Goal: Task Accomplishment & Management: Manage account settings

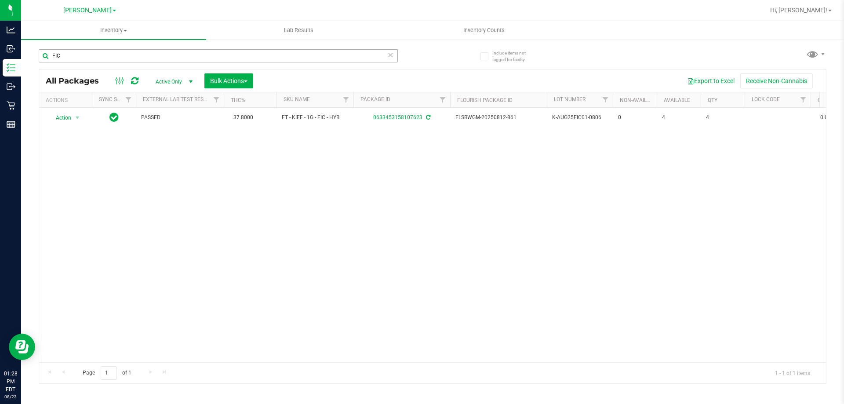
click at [387, 55] on input "FIC" at bounding box center [218, 55] width 359 height 13
click at [390, 55] on icon at bounding box center [390, 54] width 6 height 11
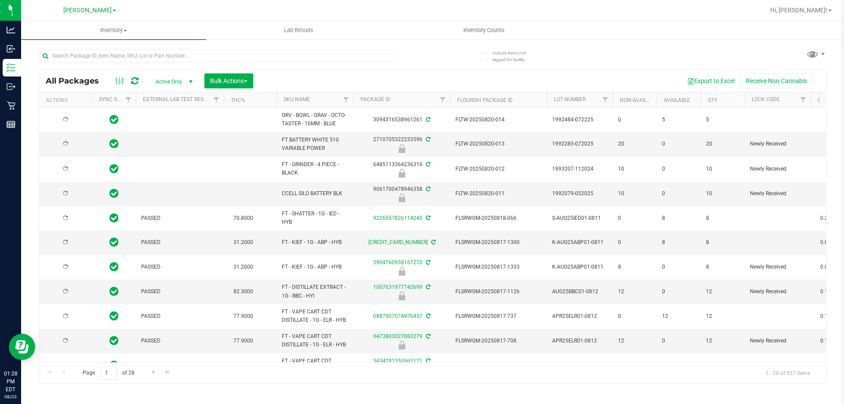
type input "2026-02-15"
click at [362, 56] on input "text" at bounding box center [218, 55] width 359 height 13
type input "PPU"
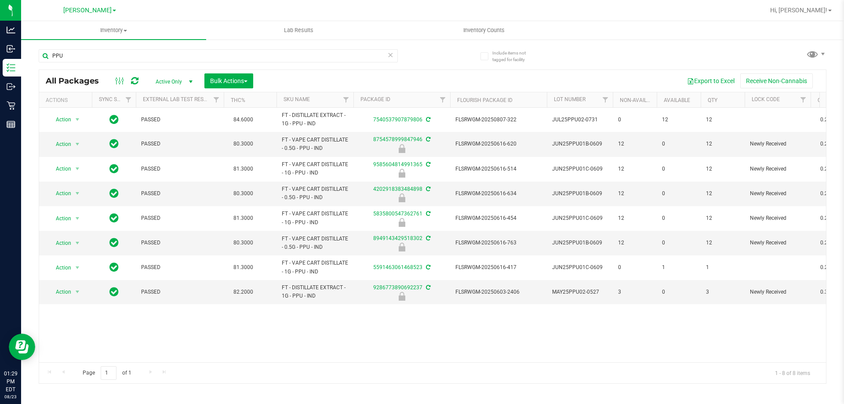
click at [391, 56] on icon at bounding box center [390, 54] width 6 height 11
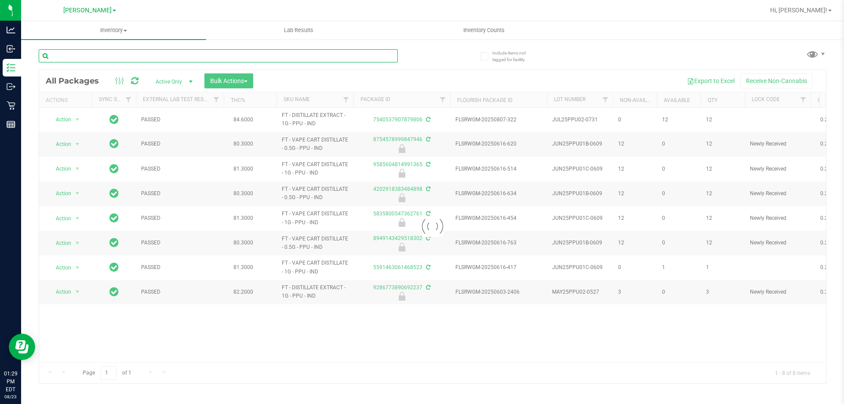
click at [379, 57] on input "text" at bounding box center [218, 55] width 359 height 13
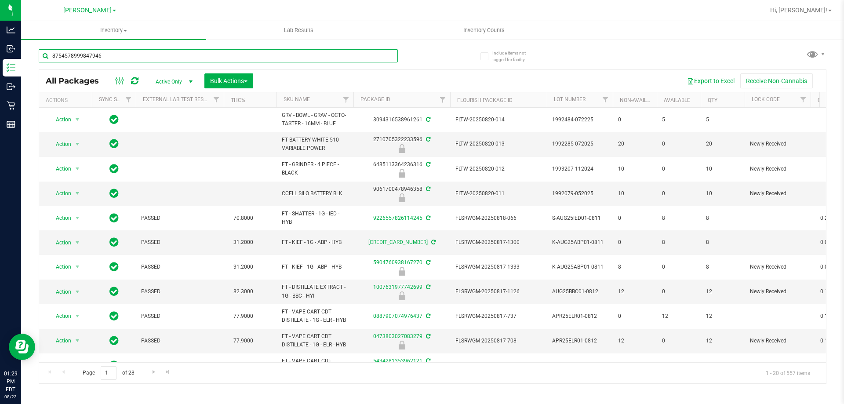
type input "8754578999847946"
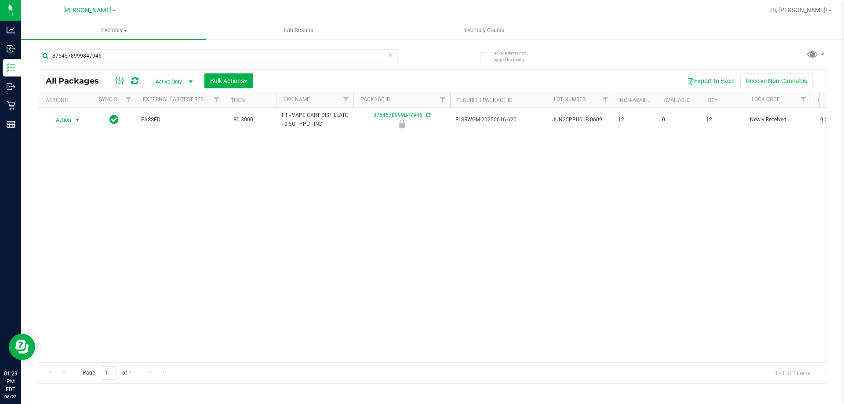
click at [78, 120] on div "Action Action Edit attributes Global inventory Locate package Package audit log…" at bounding box center [65, 120] width 42 height 12
click at [78, 120] on span "select" at bounding box center [77, 120] width 7 height 7
click at [84, 218] on li "Unlock package" at bounding box center [76, 224] width 56 height 13
click at [391, 57] on icon at bounding box center [390, 54] width 6 height 11
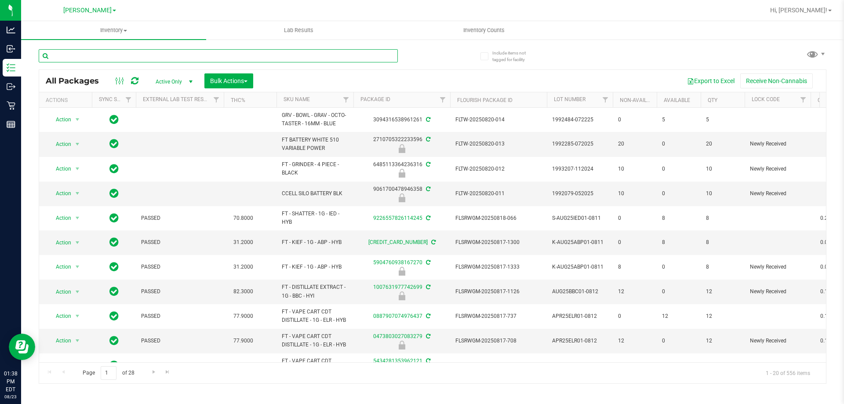
click at [372, 53] on input "text" at bounding box center [218, 55] width 359 height 13
type input "SRH"
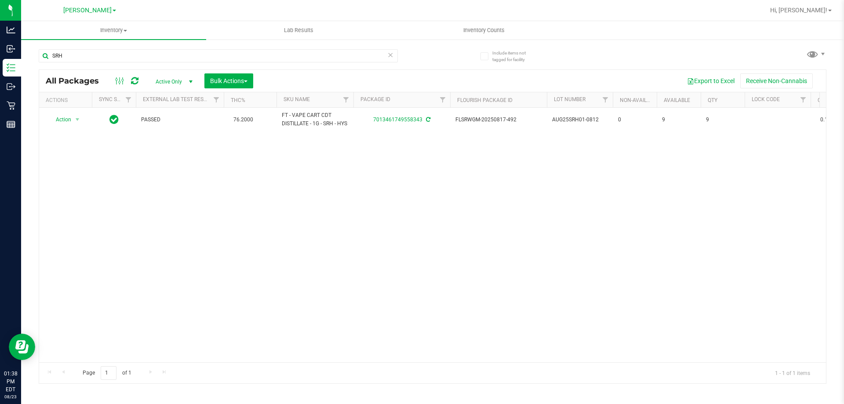
click at [391, 52] on icon at bounding box center [390, 54] width 6 height 11
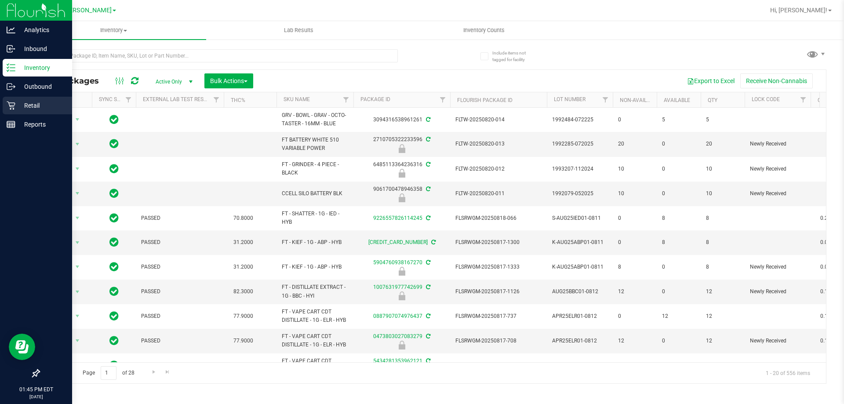
click at [15, 113] on div "Retail" at bounding box center [37, 106] width 69 height 18
click at [15, 110] on div "Retail" at bounding box center [37, 106] width 69 height 18
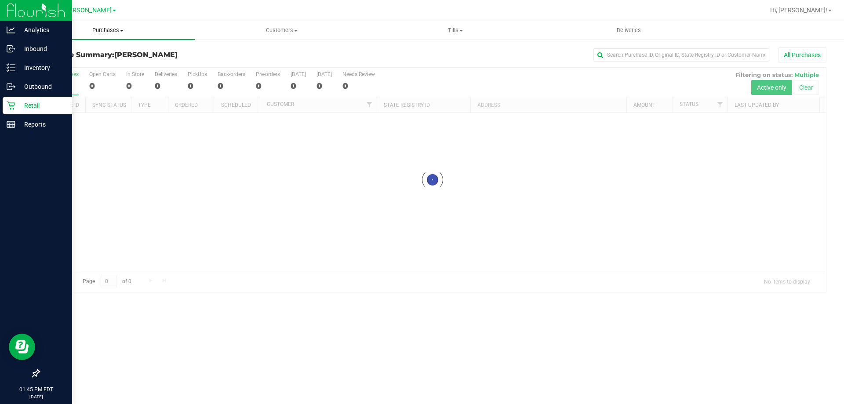
click at [123, 27] on span "Purchases" at bounding box center [108, 30] width 174 height 8
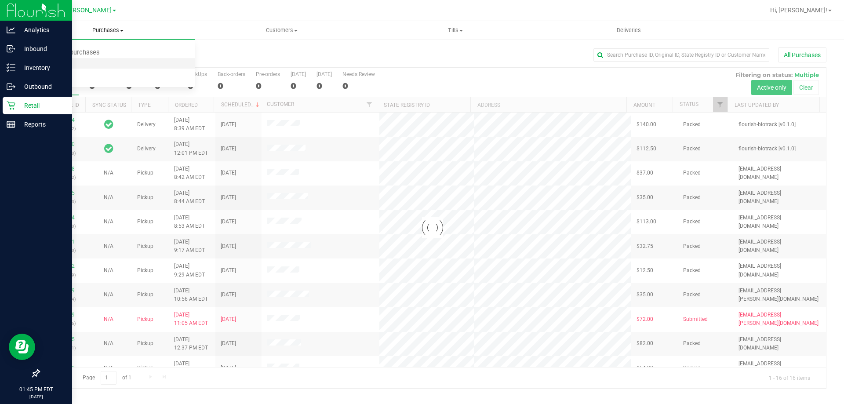
click at [48, 64] on span "Fulfillment" at bounding box center [48, 63] width 55 height 7
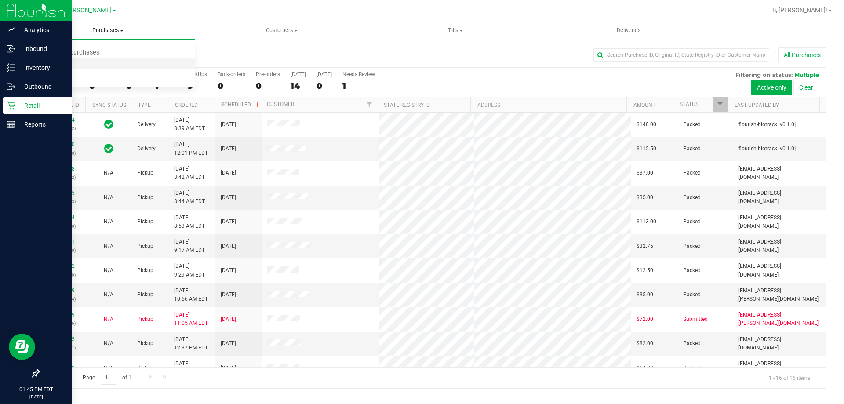
click at [52, 63] on span "Fulfillment" at bounding box center [48, 63] width 55 height 7
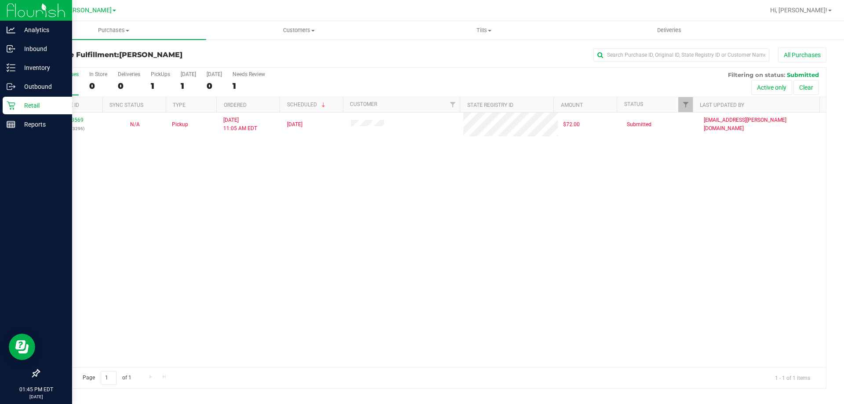
click at [523, 193] on div "11833569 (316773296) N/A Pickup 8/23/2025 11:05 AM EDT 8/23/2025 $72.00 Submitt…" at bounding box center [432, 240] width 787 height 255
click at [233, 236] on div "11833569 (316773296) N/A Pickup 8/23/2025 11:05 AM EDT 8/23/2025 $72.00 Submitt…" at bounding box center [432, 240] width 787 height 255
click at [319, 31] on span "Customers" at bounding box center [299, 30] width 184 height 8
click at [272, 55] on li "All customers" at bounding box center [298, 53] width 185 height 11
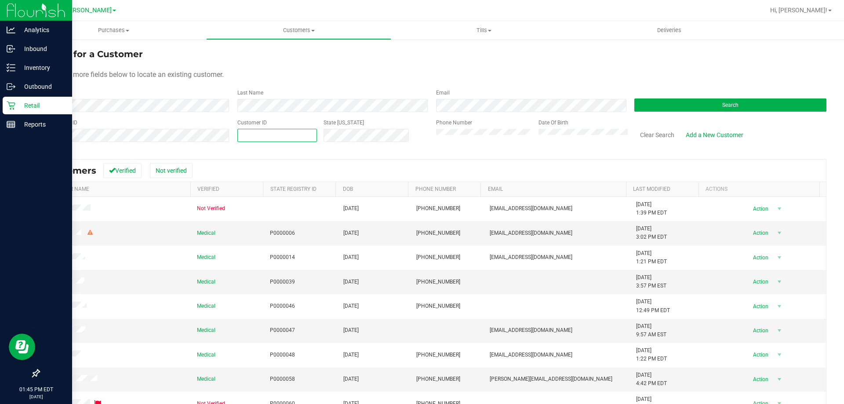
paste input "1608239"
type input "1608239"
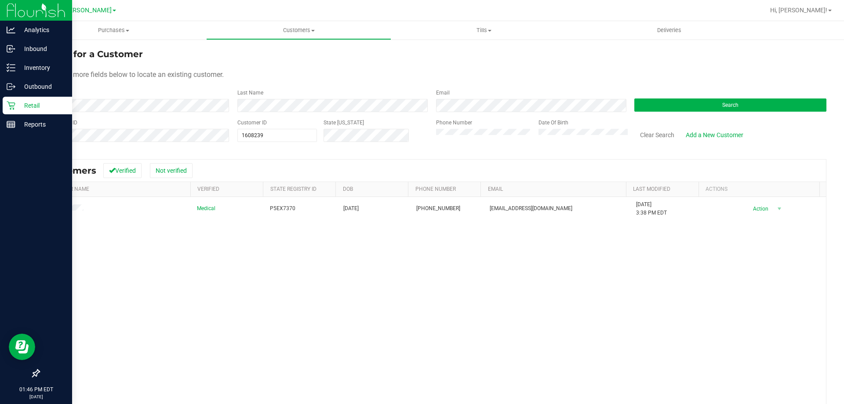
click at [34, 103] on p "Retail" at bounding box center [41, 105] width 53 height 11
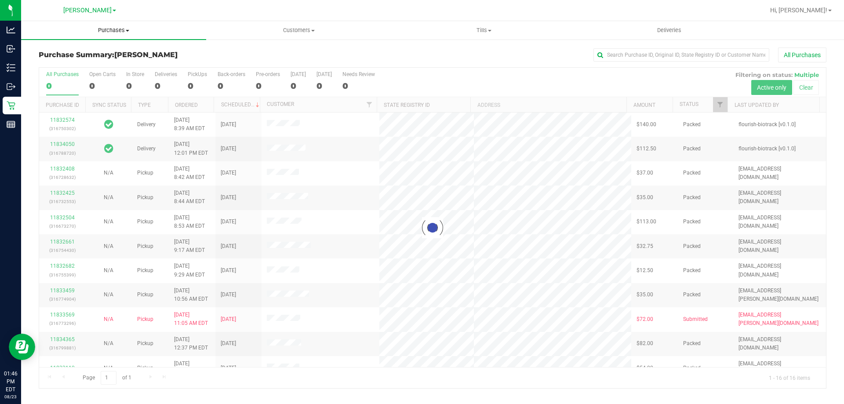
click at [118, 33] on span "Purchases" at bounding box center [113, 30] width 185 height 8
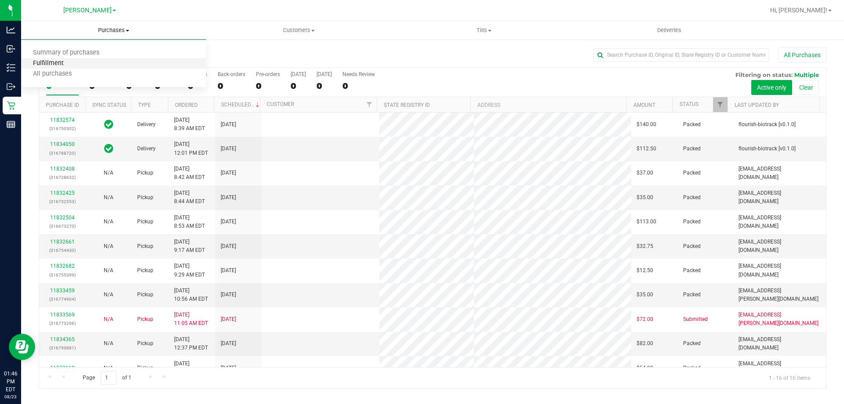
click at [65, 63] on span "Fulfillment" at bounding box center [48, 63] width 55 height 7
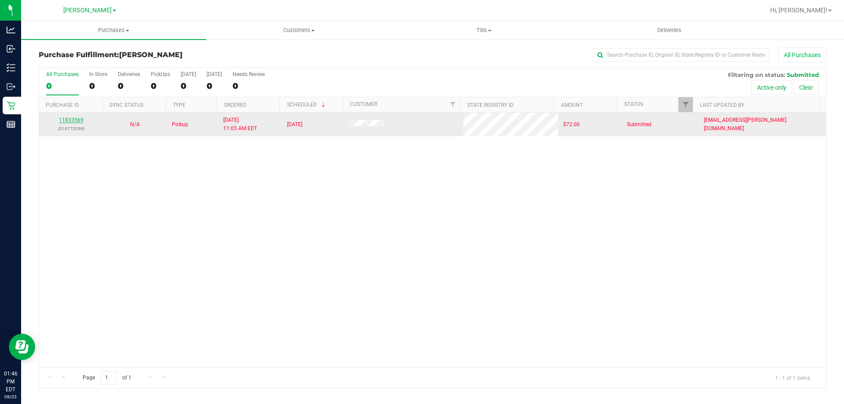
click at [72, 117] on link "11833569" at bounding box center [71, 120] width 25 height 6
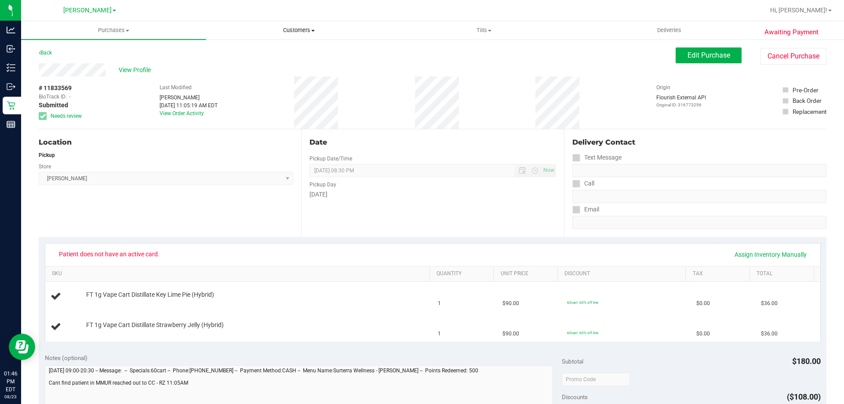
click at [292, 30] on span "Customers" at bounding box center [299, 30] width 184 height 8
click at [253, 54] on span "All customers" at bounding box center [237, 52] width 63 height 7
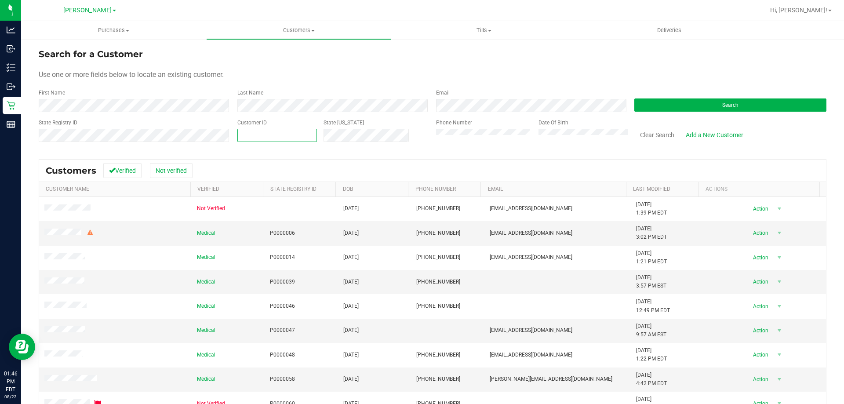
paste input "1608239"
type input "1608239"
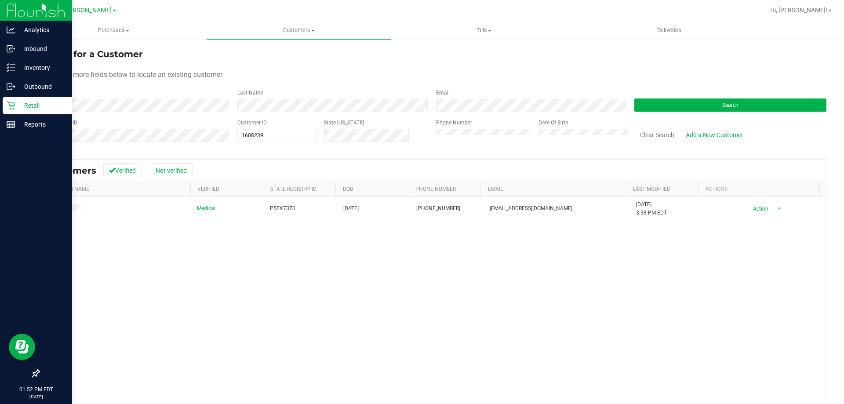
click at [18, 106] on p "Retail" at bounding box center [41, 105] width 53 height 11
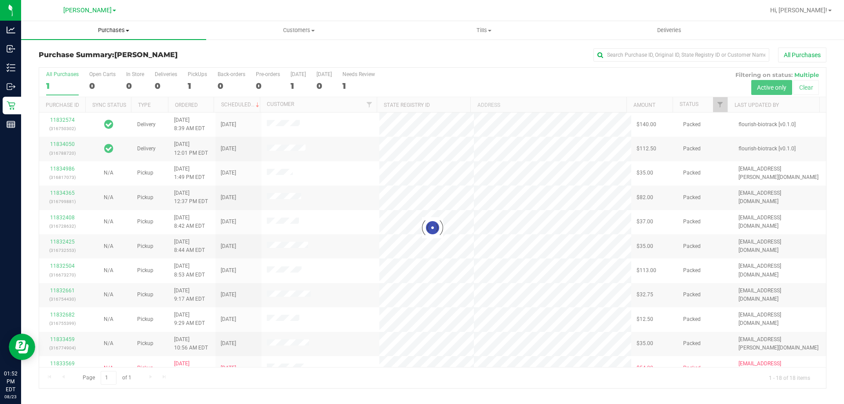
click at [126, 31] on span at bounding box center [128, 31] width 4 height 2
click at [64, 64] on span "Fulfillment" at bounding box center [48, 63] width 55 height 7
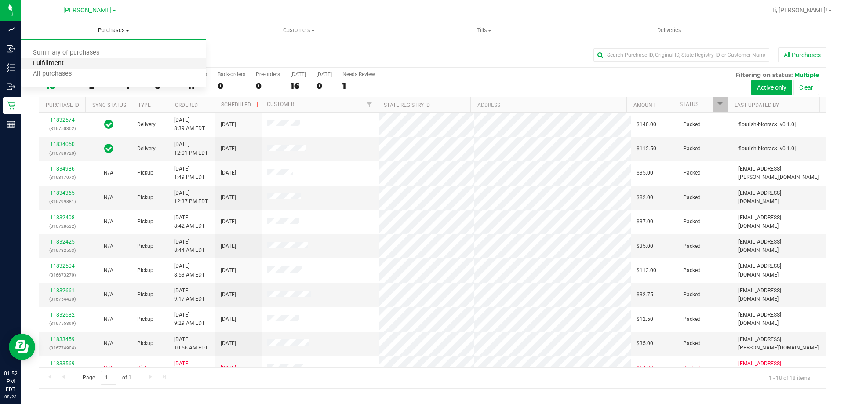
click at [72, 61] on span "Fulfillment" at bounding box center [48, 63] width 55 height 7
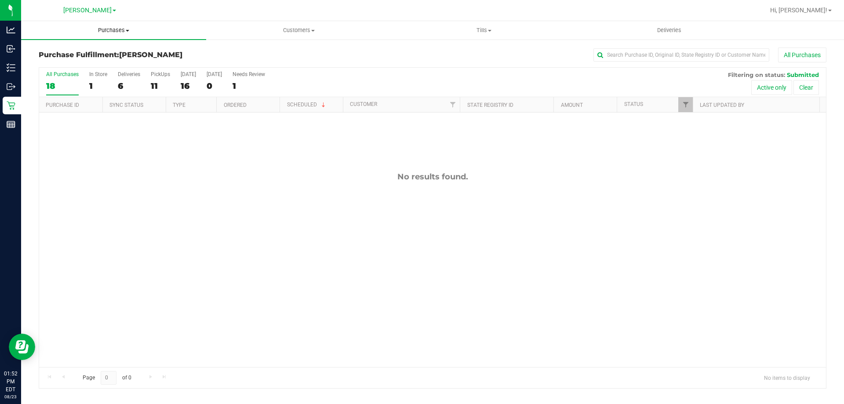
click at [111, 28] on span "Purchases" at bounding box center [113, 30] width 185 height 8
click at [69, 61] on span "Fulfillment" at bounding box center [48, 63] width 55 height 7
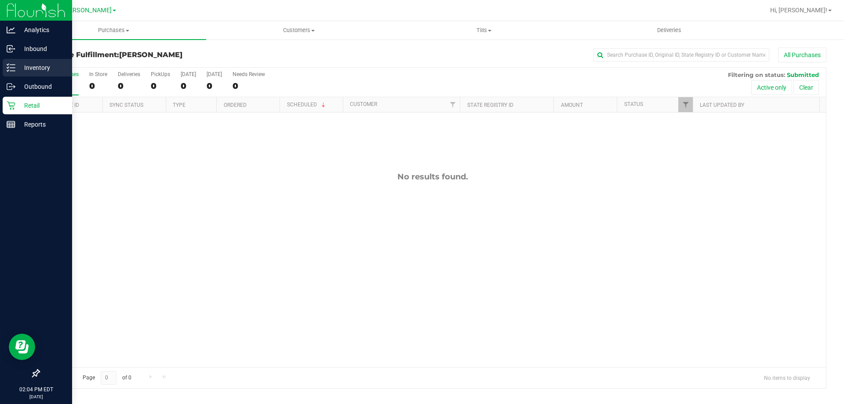
click at [12, 68] on line at bounding box center [12, 68] width 5 height 0
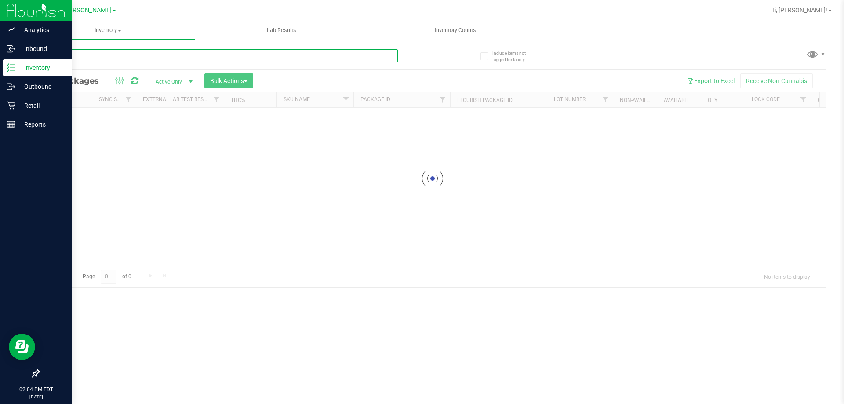
click at [244, 57] on input "text" at bounding box center [218, 55] width 359 height 13
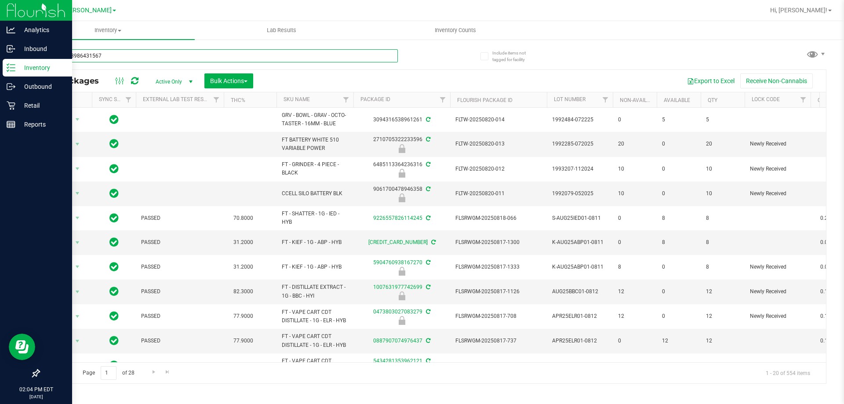
type input "9927153986431567"
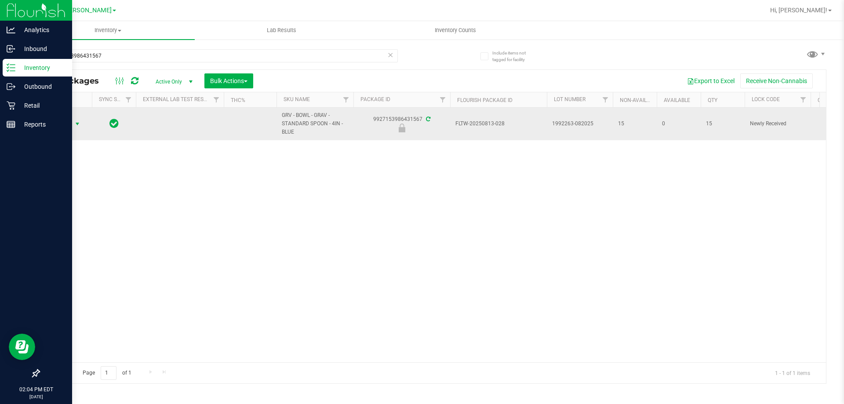
click at [76, 122] on span "select" at bounding box center [77, 124] width 7 height 7
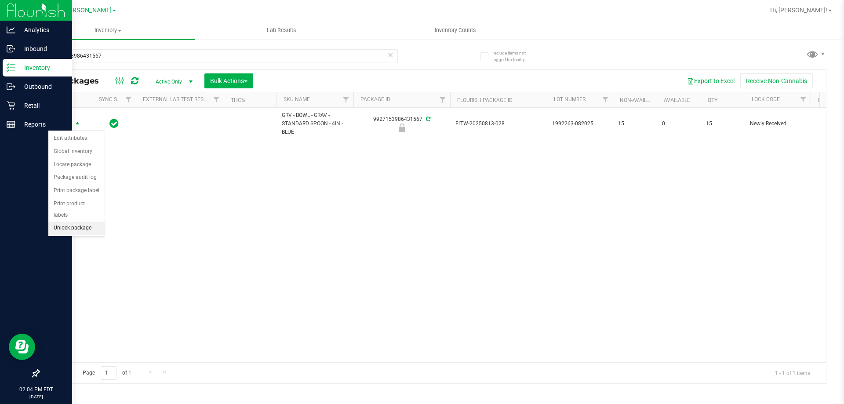
click at [88, 222] on li "Unlock package" at bounding box center [76, 228] width 56 height 13
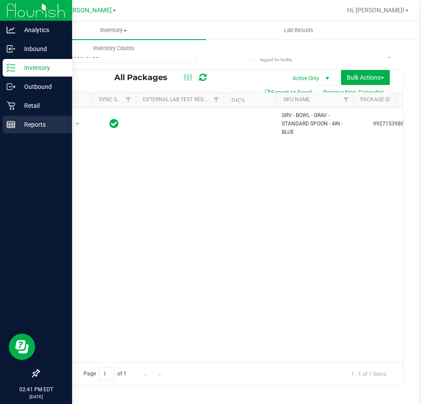
click at [22, 124] on p "Reports" at bounding box center [41, 124] width 53 height 11
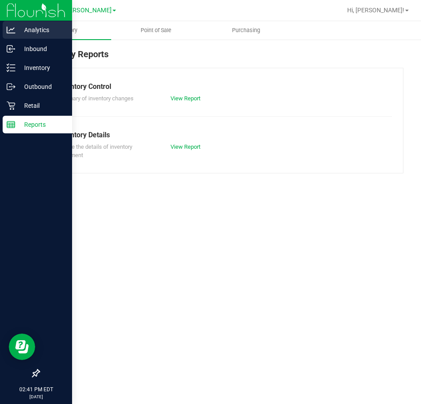
click at [17, 28] on p "Analytics" at bounding box center [41, 30] width 53 height 11
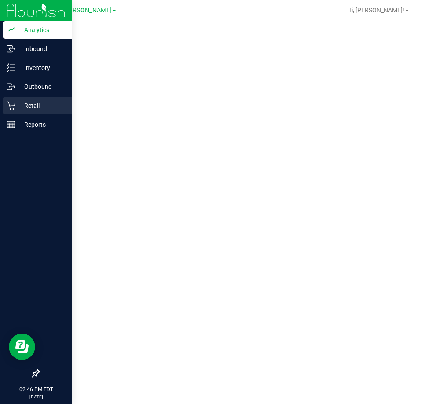
click at [30, 105] on p "Retail" at bounding box center [41, 105] width 53 height 11
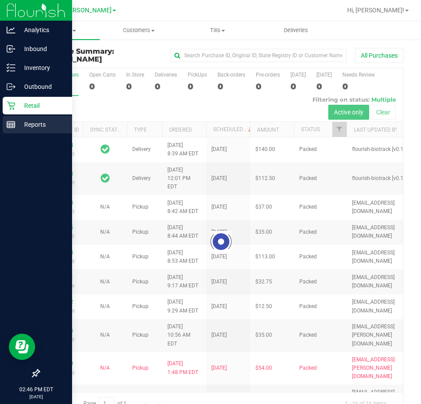
click at [12, 127] on icon at bounding box center [11, 124] width 9 height 9
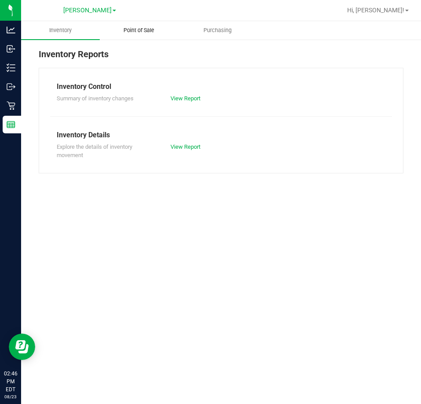
click at [147, 26] on span "Point of Sale" at bounding box center [139, 30] width 55 height 8
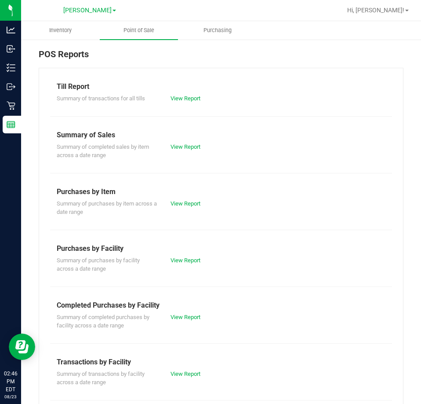
click at [185, 306] on div "Completed Purchases by Facility" at bounding box center [221, 305] width 329 height 11
click at [185, 311] on div "Summary of completed purchases by facility across a date range View Report" at bounding box center [221, 320] width 342 height 19
click at [189, 316] on link "View Report" at bounding box center [186, 317] width 30 height 7
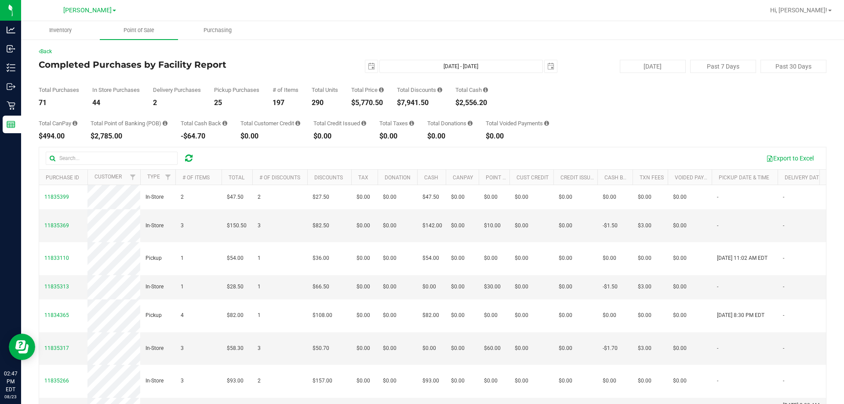
click at [588, 98] on div "Total Purchases 71 In Store Purchases 44 Delivery Purchases 2 Pickup Purchases …" at bounding box center [433, 89] width 788 height 33
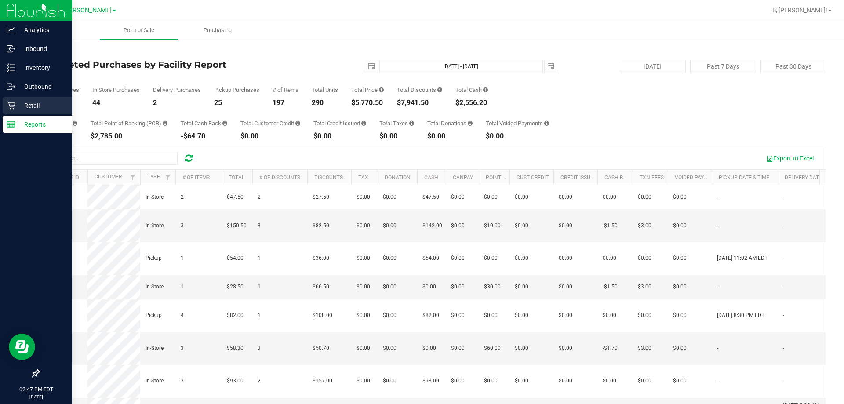
click at [24, 100] on p "Retail" at bounding box center [41, 105] width 53 height 11
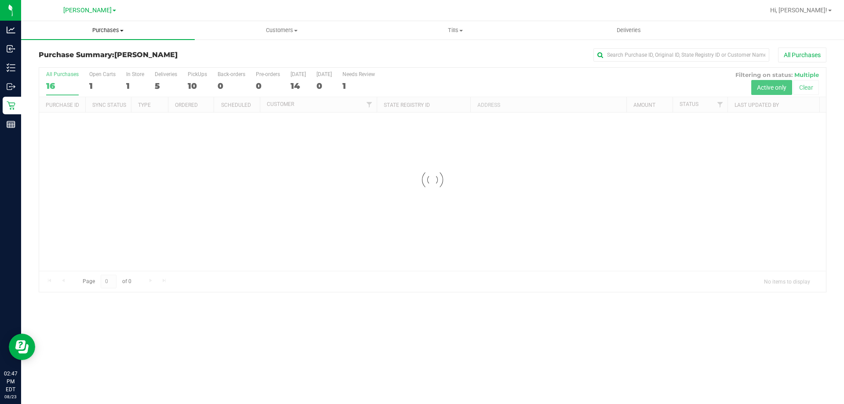
click at [107, 30] on span "Purchases" at bounding box center [108, 30] width 174 height 8
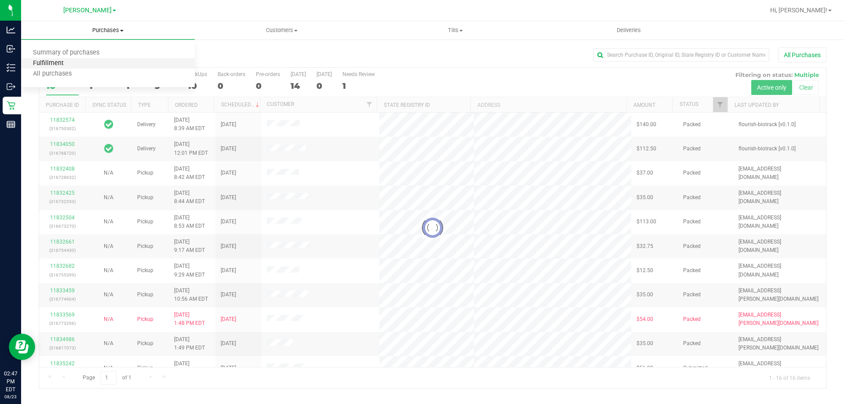
click at [56, 65] on span "Fulfillment" at bounding box center [48, 63] width 55 height 7
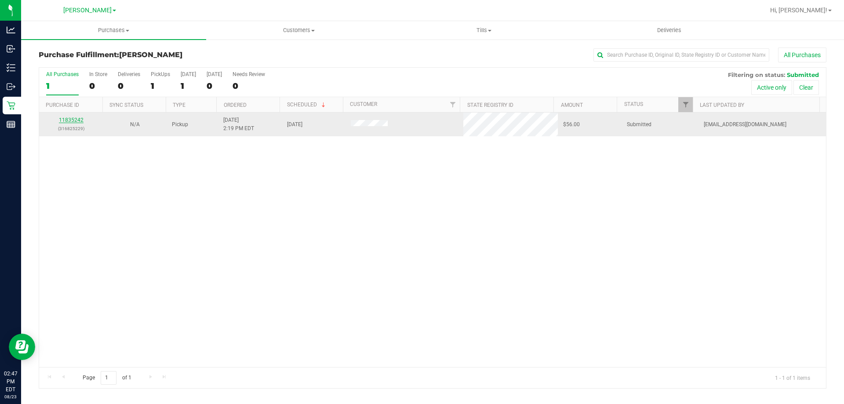
click at [70, 119] on link "11835242" at bounding box center [71, 120] width 25 height 6
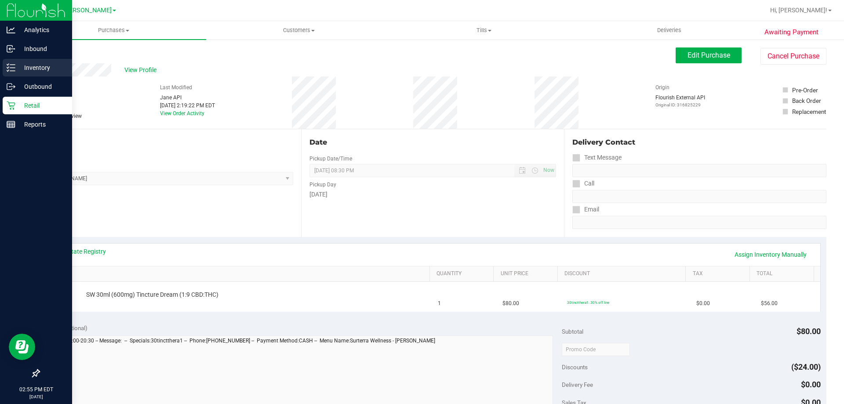
click at [25, 66] on p "Inventory" at bounding box center [41, 67] width 53 height 11
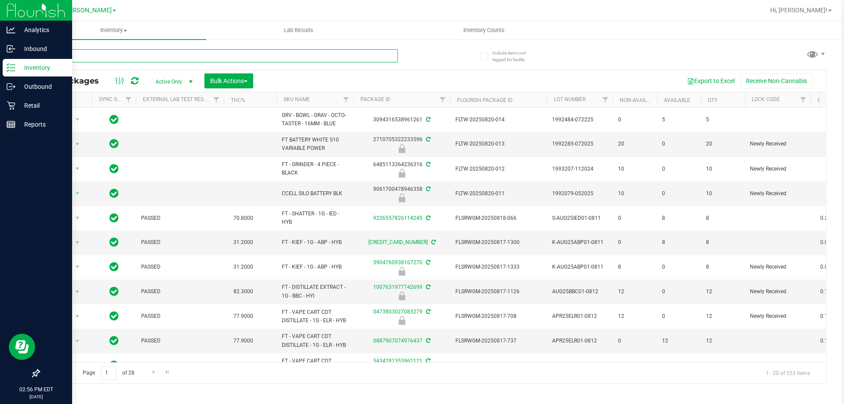
click at [123, 61] on input "text" at bounding box center [218, 55] width 359 height 13
type input "8675562790506112"
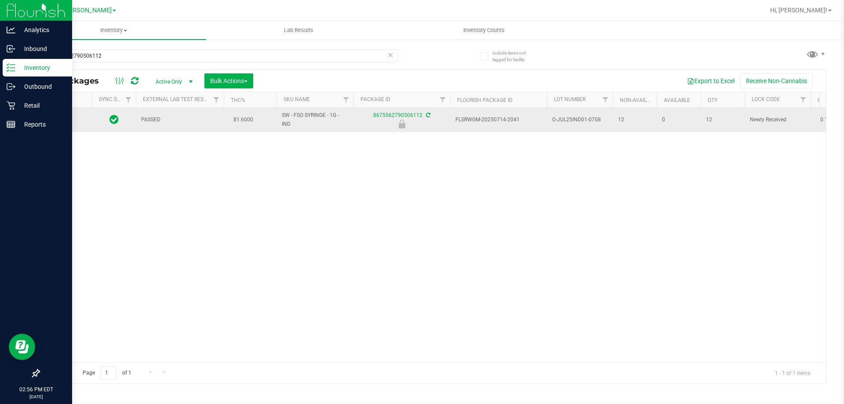
click at [73, 121] on div at bounding box center [65, 120] width 42 height 8
click at [73, 121] on span "select" at bounding box center [77, 120] width 11 height 12
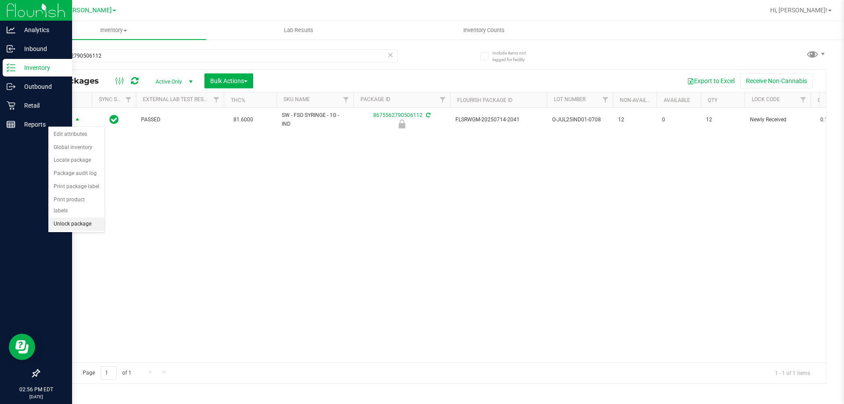
click at [75, 218] on li "Unlock package" at bounding box center [76, 224] width 56 height 13
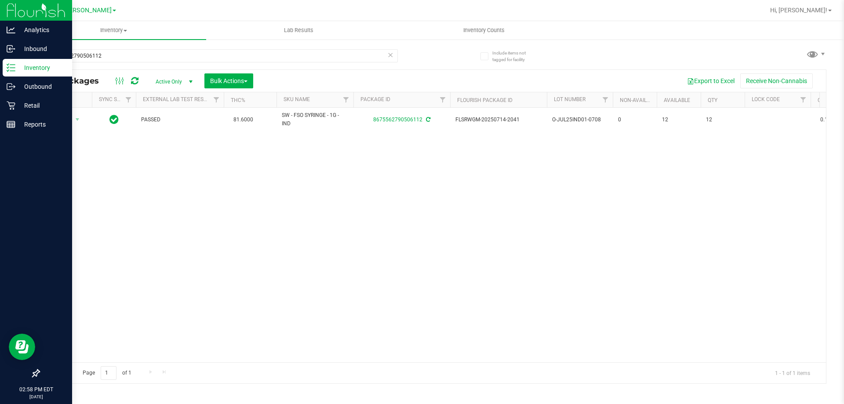
click at [392, 56] on icon at bounding box center [390, 54] width 6 height 11
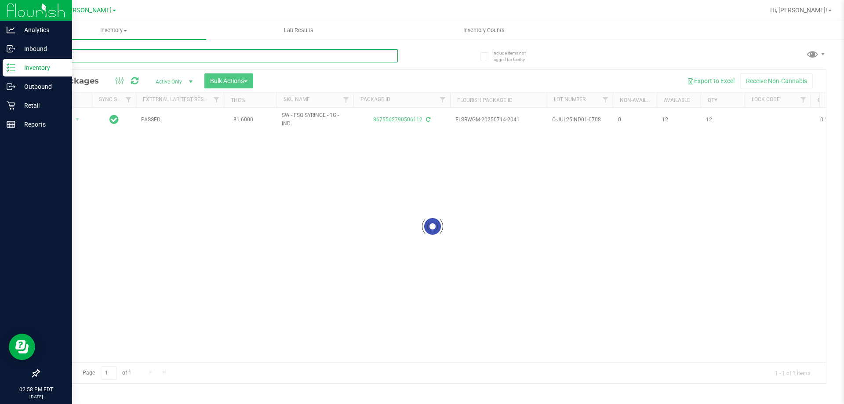
click at [366, 53] on input "text" at bounding box center [218, 55] width 359 height 13
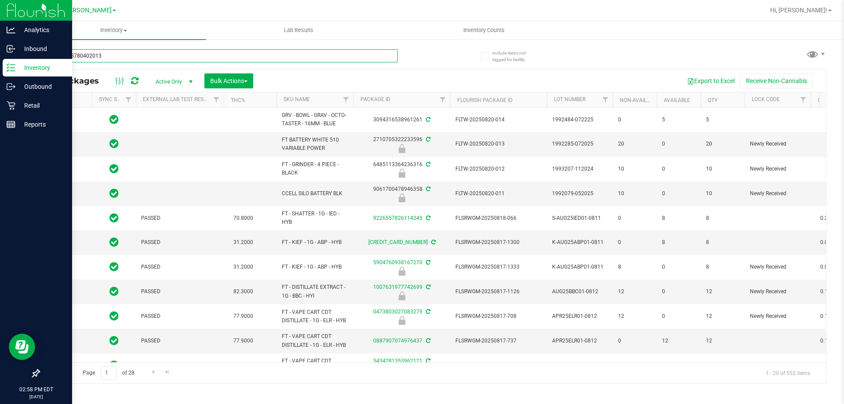
type input "6547815780402013"
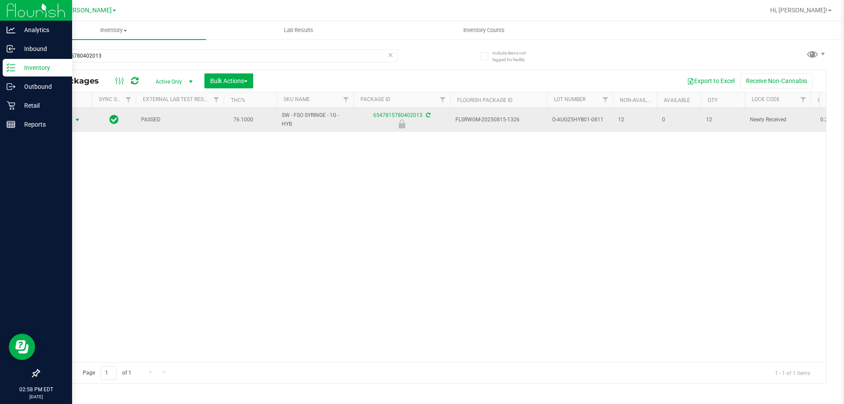
click at [69, 121] on span "Action" at bounding box center [60, 120] width 24 height 12
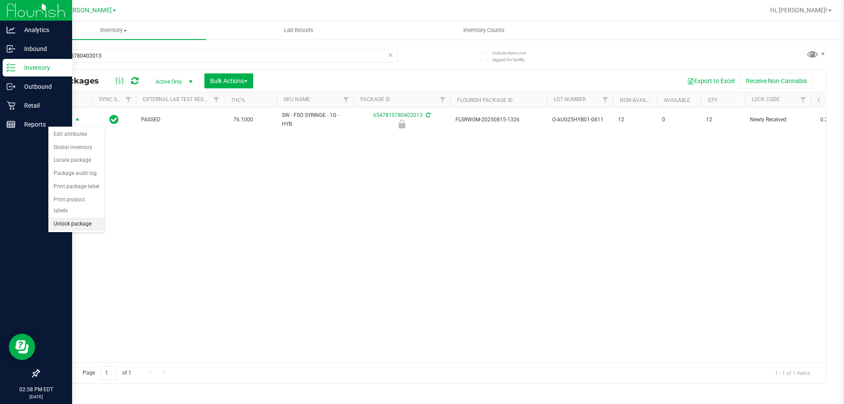
click at [75, 218] on li "Unlock package" at bounding box center [76, 224] width 56 height 13
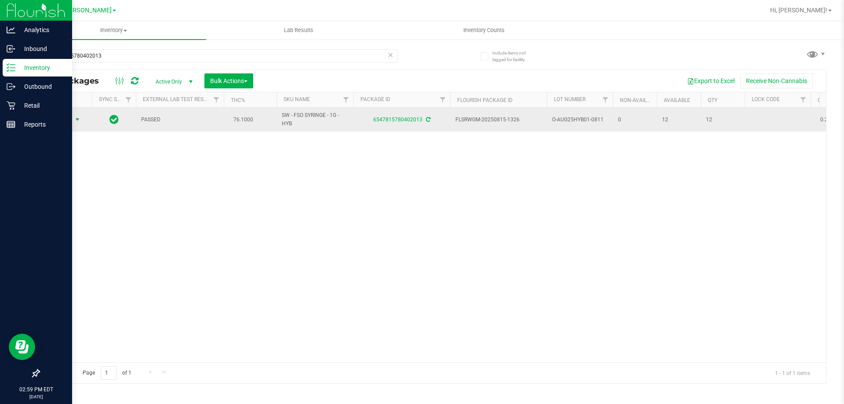
click at [66, 118] on span "Action" at bounding box center [60, 119] width 24 height 12
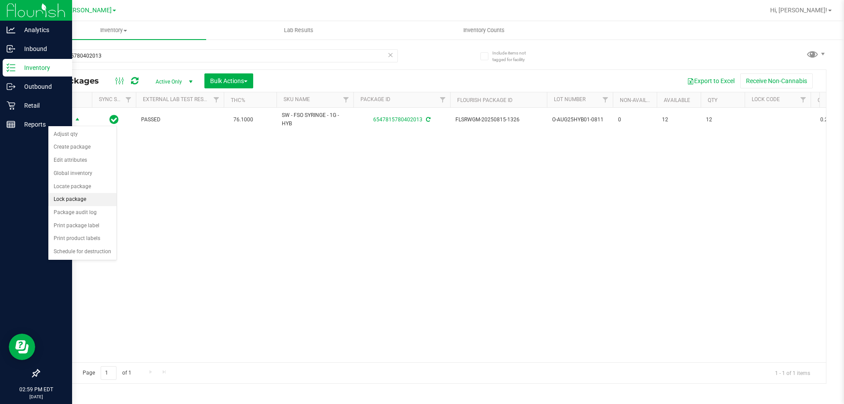
click at [81, 199] on li "Lock package" at bounding box center [82, 199] width 68 height 13
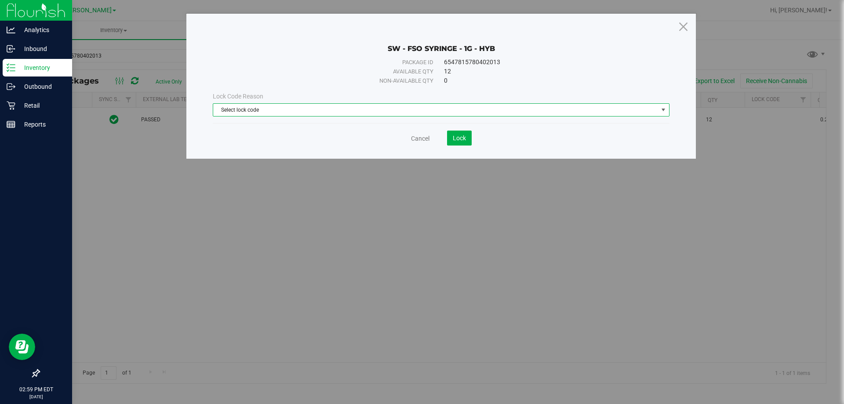
click at [496, 115] on span "Select lock code" at bounding box center [435, 110] width 445 height 12
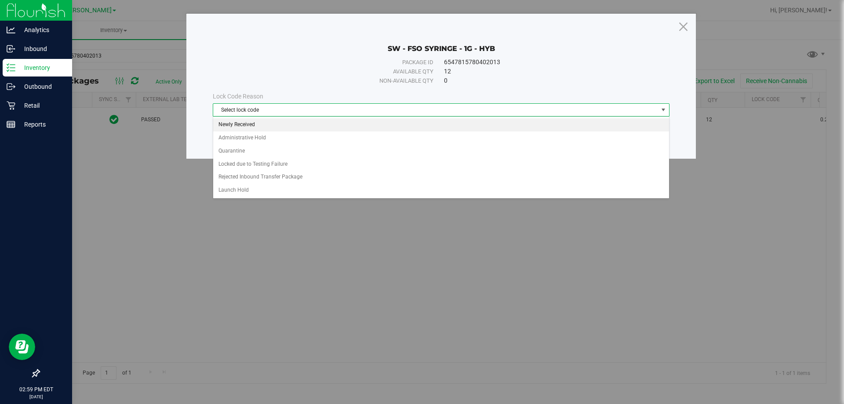
click at [447, 131] on li "Newly Received" at bounding box center [441, 124] width 456 height 13
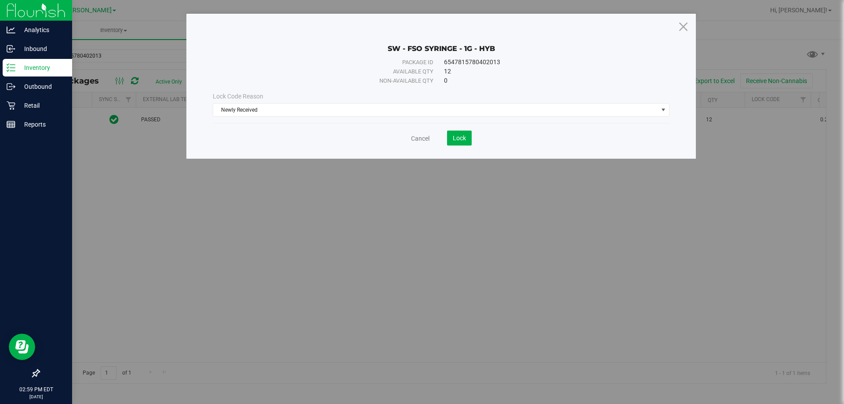
click at [462, 150] on div "SW - FSO SYRINGE - 1G - HYB Package ID 6547815780402013 Available qty 12 Non-av…" at bounding box center [441, 86] width 510 height 145
click at [462, 139] on span "Lock" at bounding box center [459, 138] width 13 height 7
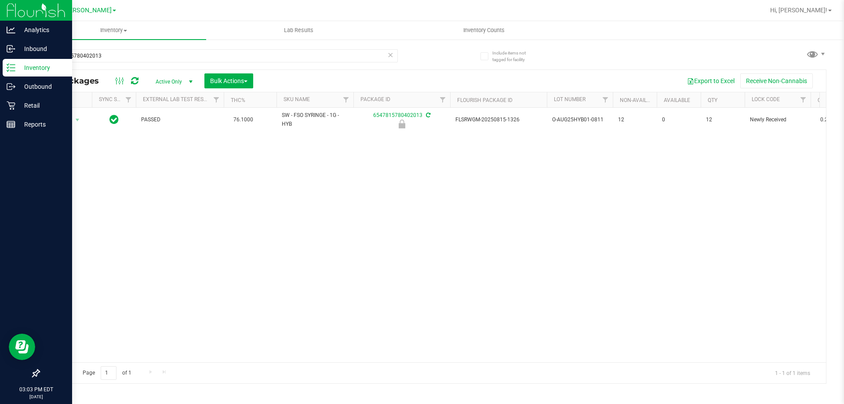
click at [393, 55] on icon at bounding box center [390, 54] width 6 height 11
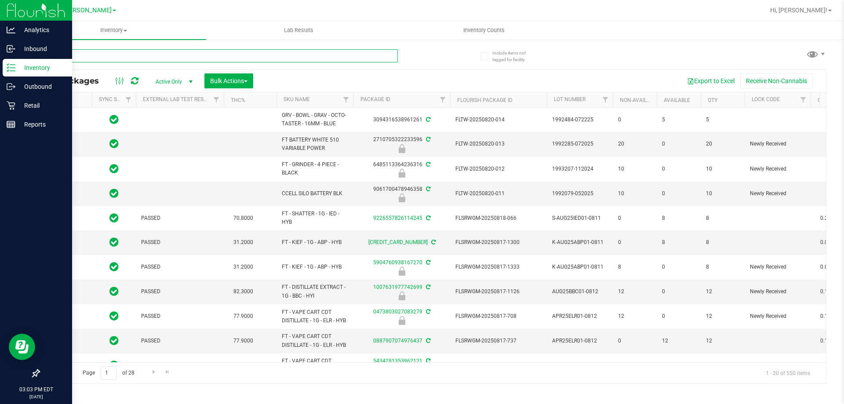
click at [382, 55] on input "text" at bounding box center [218, 55] width 359 height 13
click at [26, 103] on p "Retail" at bounding box center [41, 105] width 53 height 11
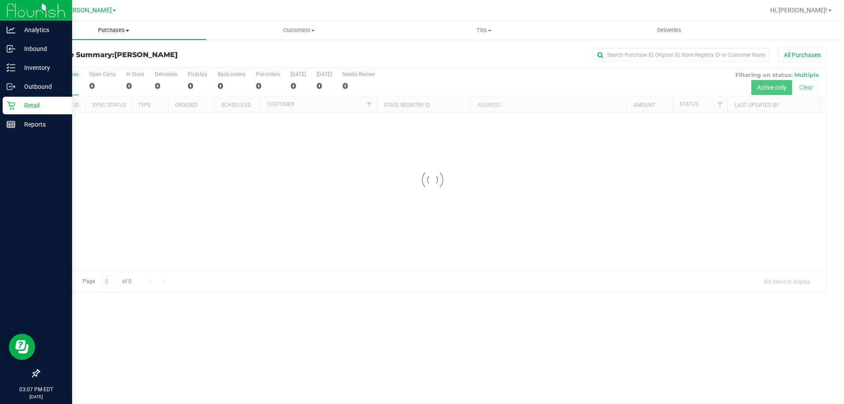
click at [115, 29] on span "Purchases" at bounding box center [113, 30] width 185 height 8
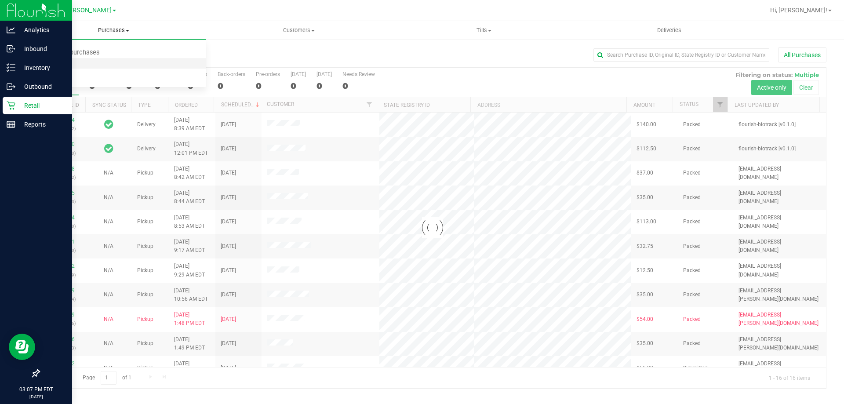
click at [53, 60] on span "Fulfillment" at bounding box center [48, 63] width 55 height 7
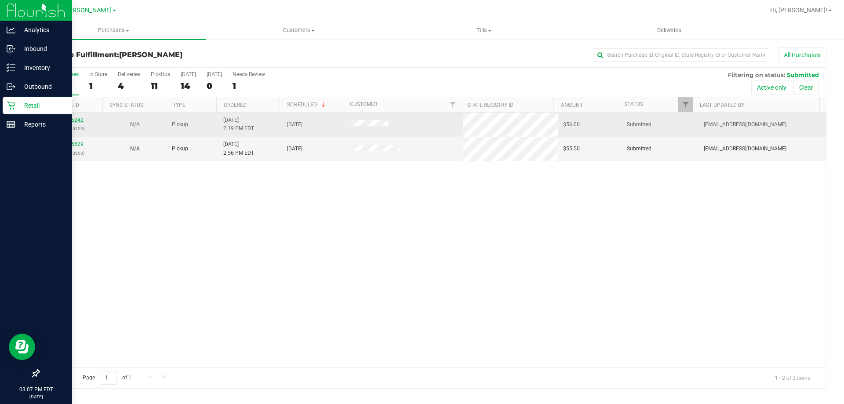
click at [82, 121] on link "11835242" at bounding box center [71, 120] width 25 height 6
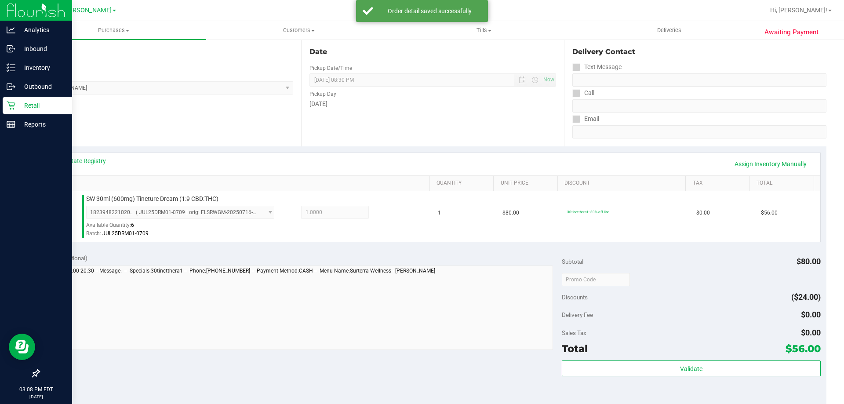
scroll to position [176, 0]
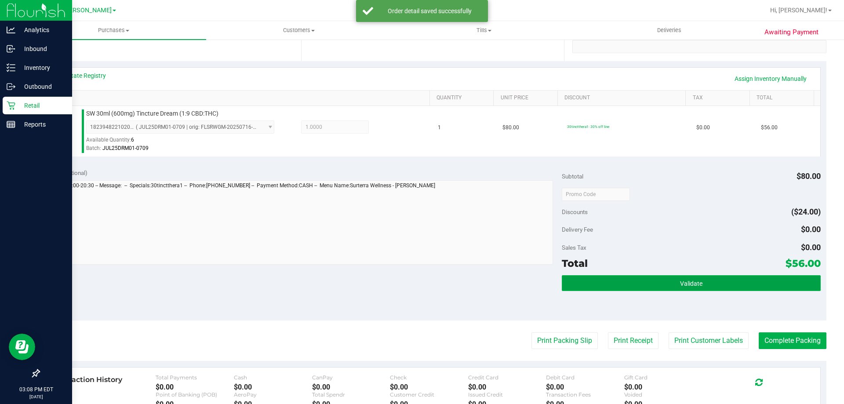
click at [709, 286] on button "Validate" at bounding box center [691, 283] width 259 height 16
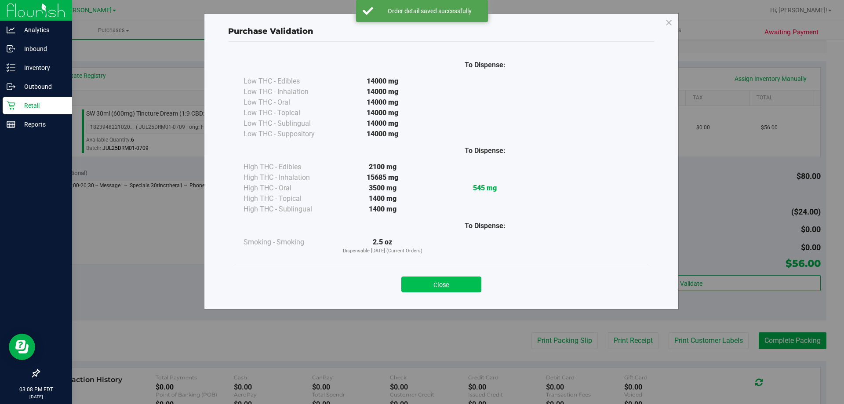
click at [441, 286] on button "Close" at bounding box center [442, 285] width 80 height 16
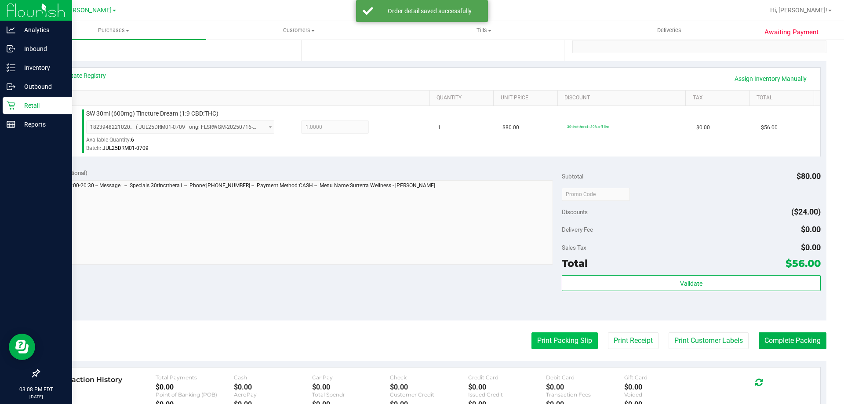
click at [548, 342] on button "Print Packing Slip" at bounding box center [565, 341] width 66 height 17
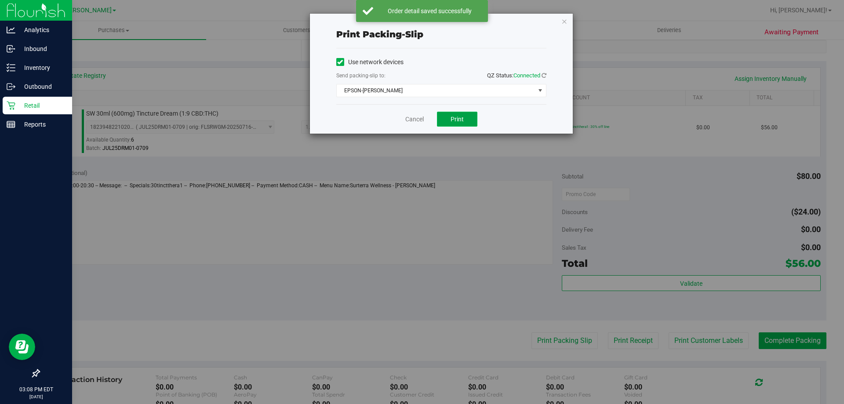
click at [468, 115] on button "Print" at bounding box center [457, 119] width 40 height 15
click at [409, 121] on link "Cancel" at bounding box center [415, 119] width 18 height 9
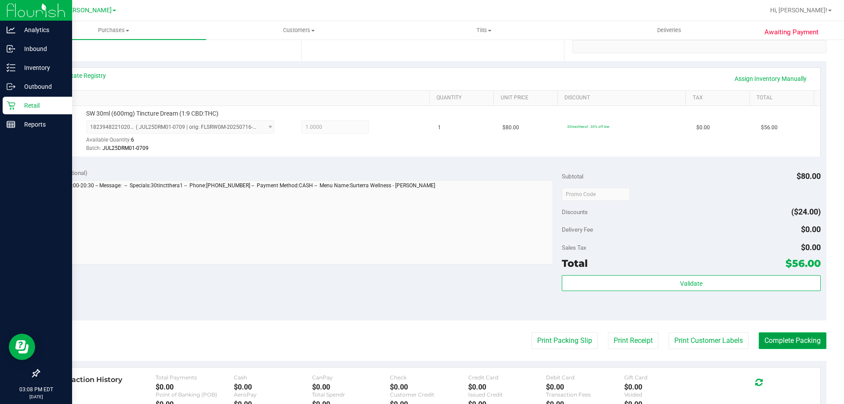
click at [782, 344] on button "Complete Packing" at bounding box center [793, 341] width 68 height 17
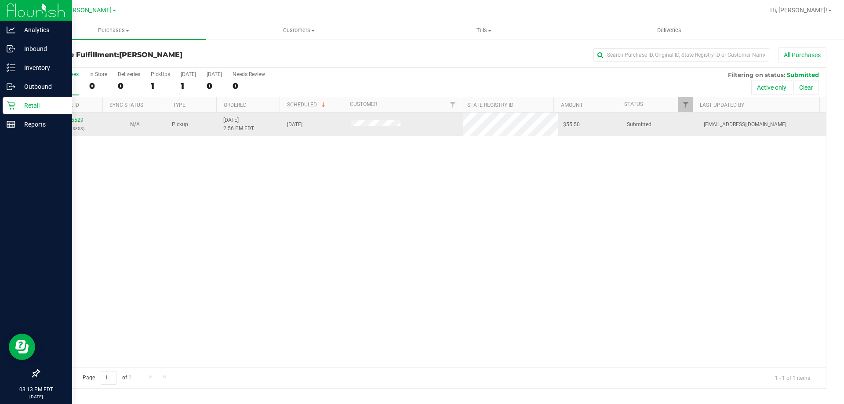
click at [80, 116] on div "11835529 (316833853)" at bounding box center [70, 124] width 53 height 17
click at [80, 119] on link "11835529" at bounding box center [71, 120] width 25 height 6
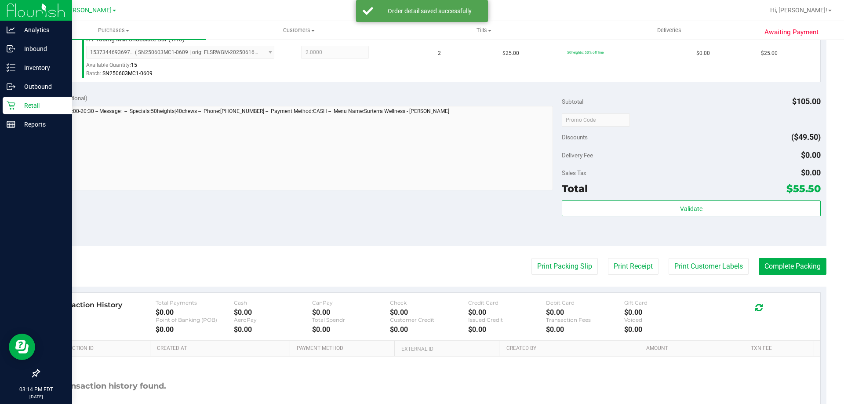
scroll to position [396, 0]
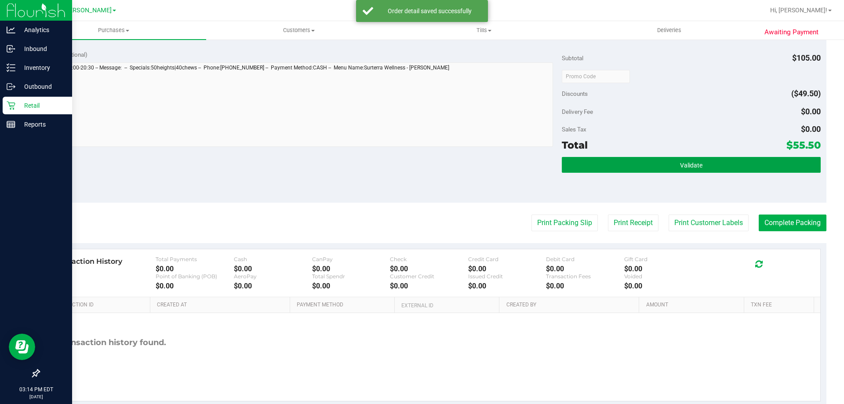
drag, startPoint x: 677, startPoint y: 164, endPoint x: 654, endPoint y: 154, distance: 25.6
click at [680, 164] on span "Validate" at bounding box center [691, 165] width 22 height 7
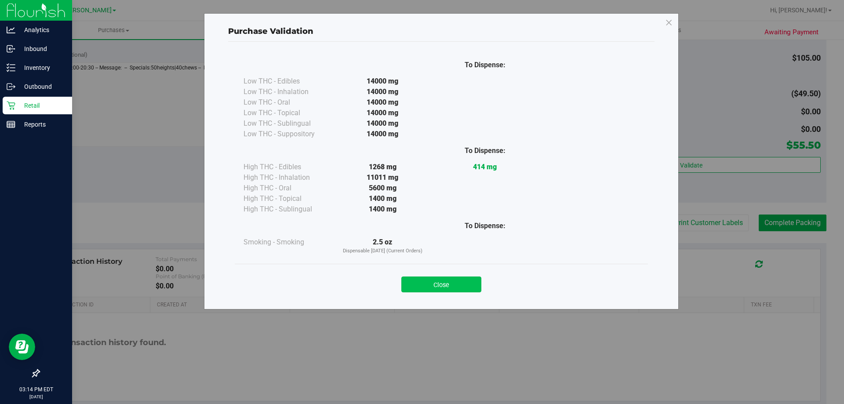
click at [439, 286] on button "Close" at bounding box center [442, 285] width 80 height 16
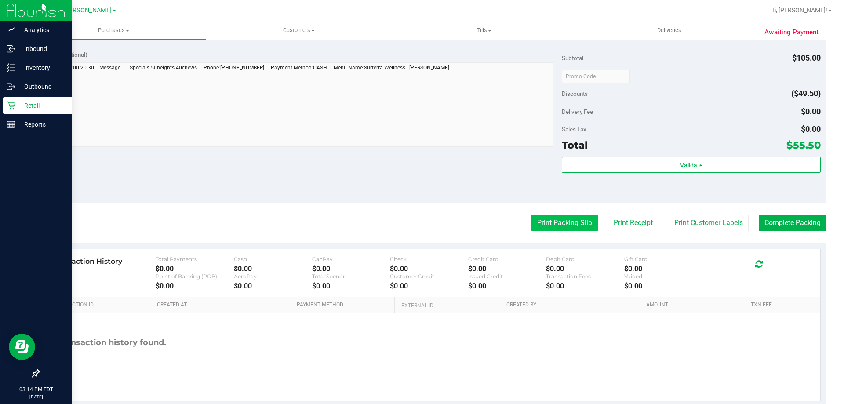
click at [570, 223] on button "Print Packing Slip" at bounding box center [565, 223] width 66 height 17
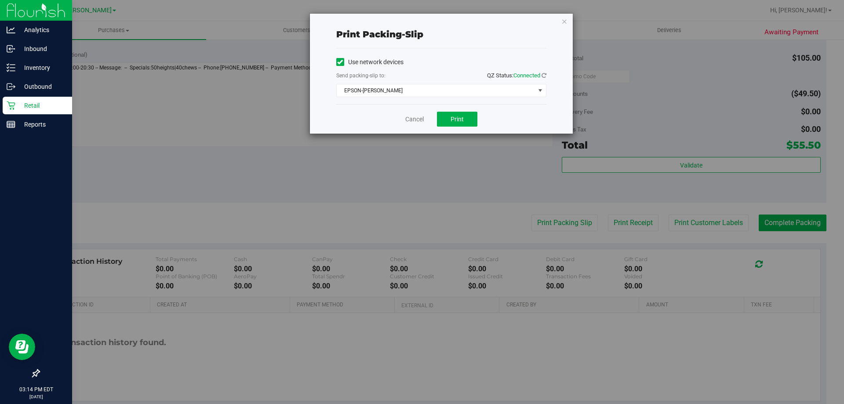
click at [451, 111] on div "Cancel Print" at bounding box center [441, 118] width 210 height 29
click at [451, 117] on span "Print" at bounding box center [457, 119] width 13 height 7
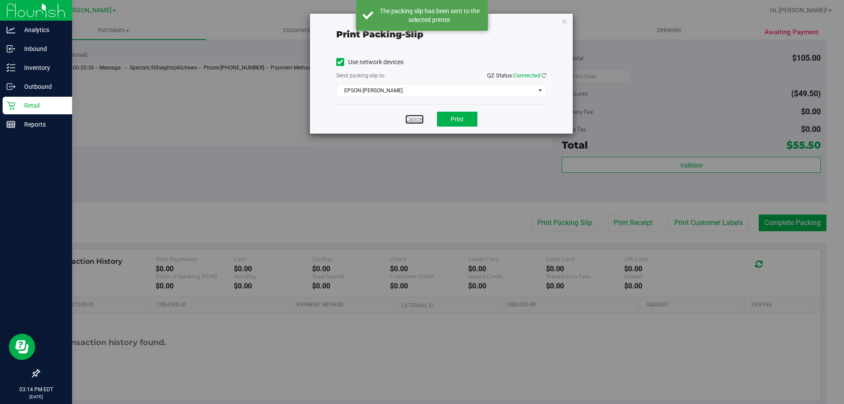
click at [421, 123] on link "Cancel" at bounding box center [415, 119] width 18 height 9
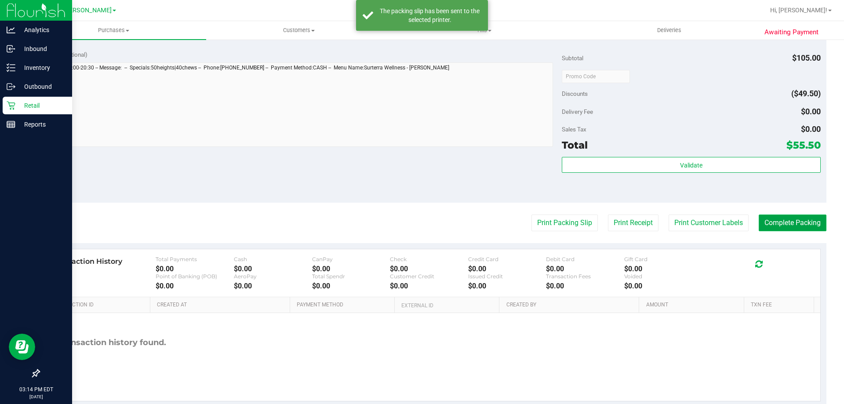
click at [793, 225] on button "Complete Packing" at bounding box center [793, 223] width 68 height 17
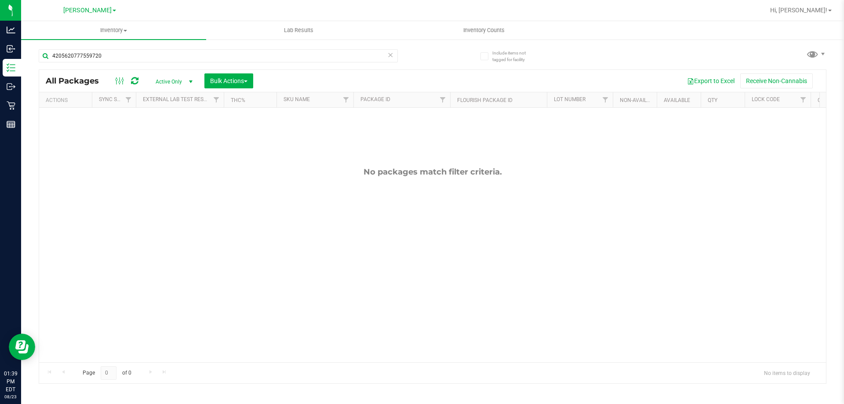
click at [391, 55] on icon at bounding box center [390, 54] width 6 height 11
click at [377, 53] on input "text" at bounding box center [218, 55] width 359 height 13
type input "9927153986431567"
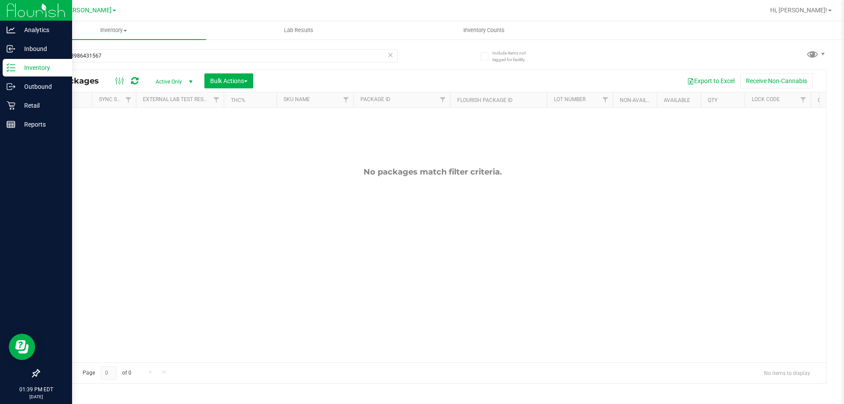
click at [35, 72] on p "Inventory" at bounding box center [41, 67] width 53 height 11
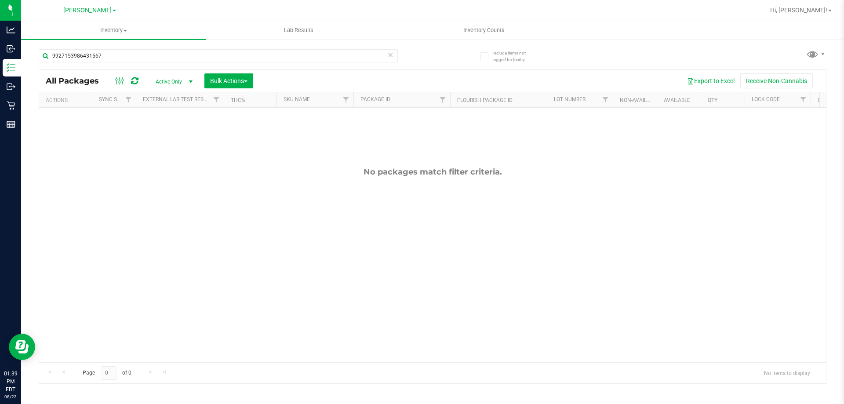
click at [391, 56] on icon at bounding box center [390, 54] width 6 height 11
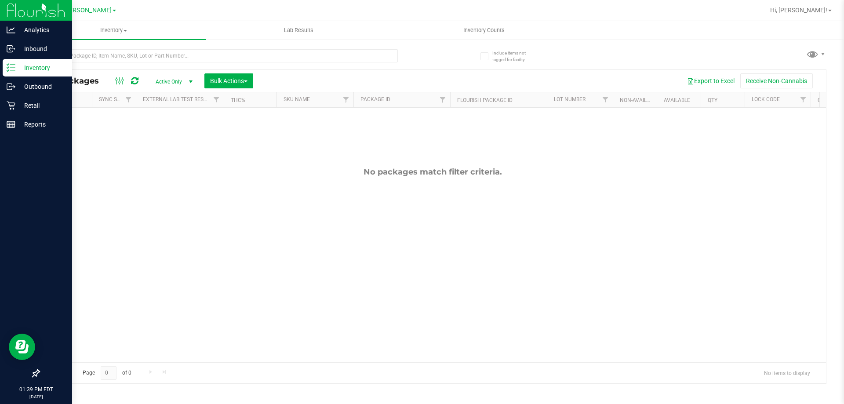
drag, startPoint x: 58, startPoint y: 62, endPoint x: 87, endPoint y: 57, distance: 29.5
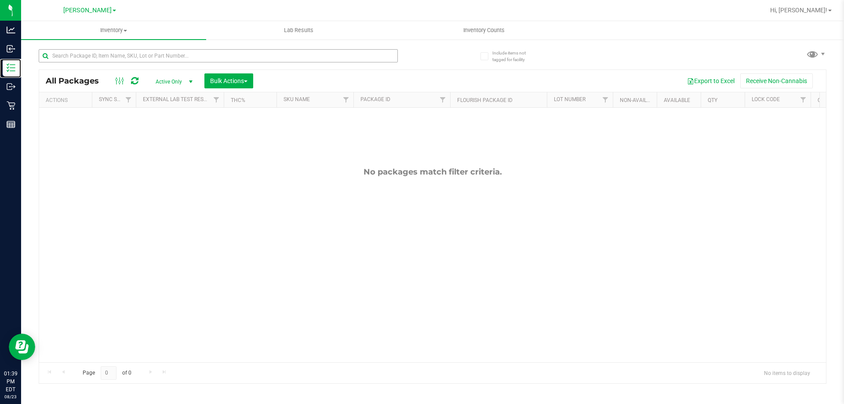
click at [21, 61] on div "Inventory" at bounding box center [12, 68] width 18 height 18
click at [213, 55] on input "text" at bounding box center [218, 55] width 359 height 13
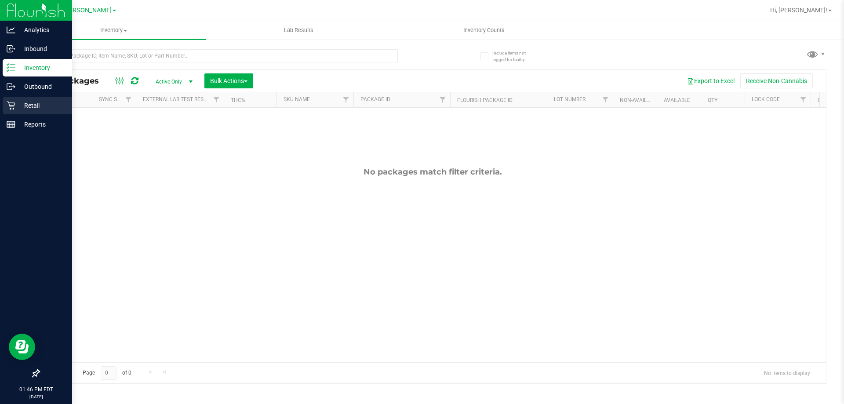
click at [16, 105] on p "Retail" at bounding box center [41, 105] width 53 height 11
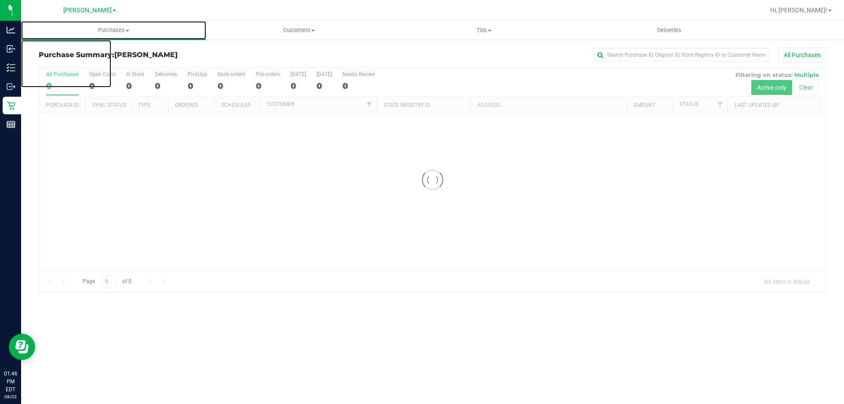
click at [121, 31] on span "Purchases" at bounding box center [113, 30] width 185 height 8
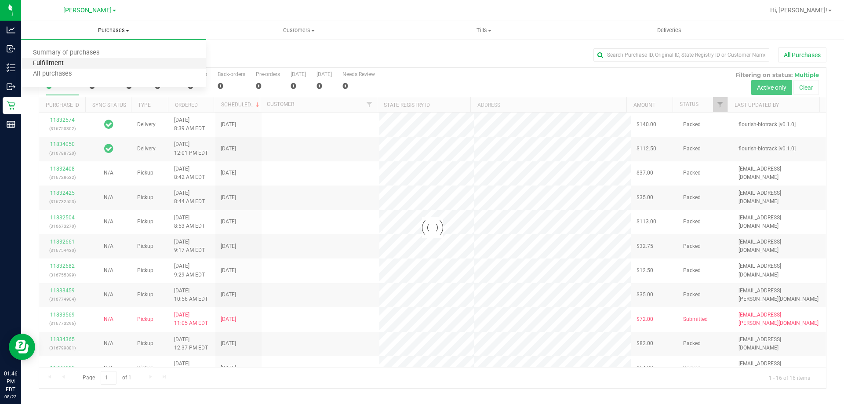
click at [73, 64] on span "Fulfillment" at bounding box center [48, 63] width 55 height 7
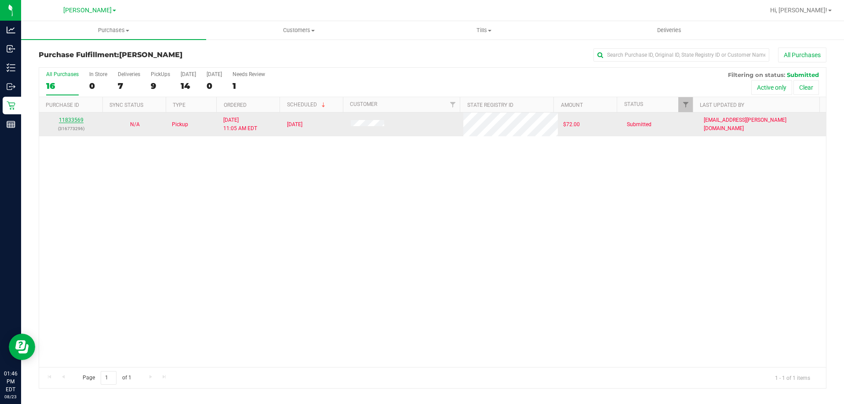
click at [77, 119] on link "11833569" at bounding box center [71, 120] width 25 height 6
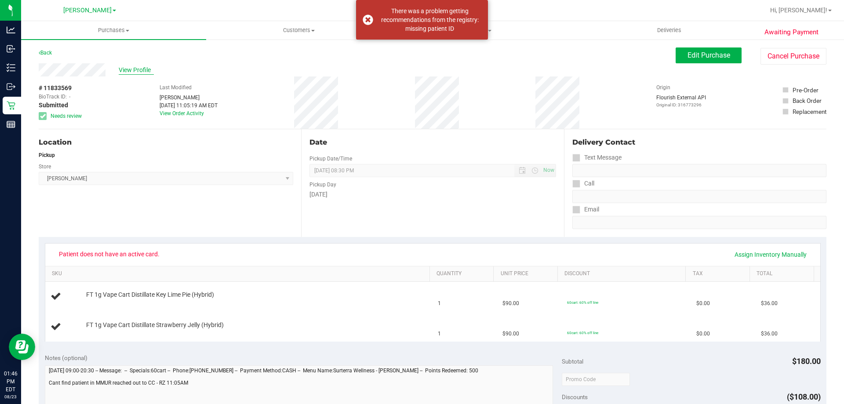
click at [137, 67] on span "View Profile" at bounding box center [136, 70] width 35 height 9
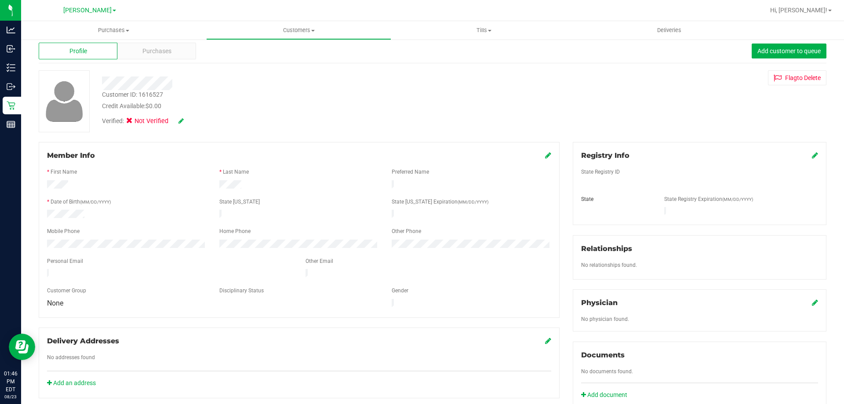
scroll to position [44, 0]
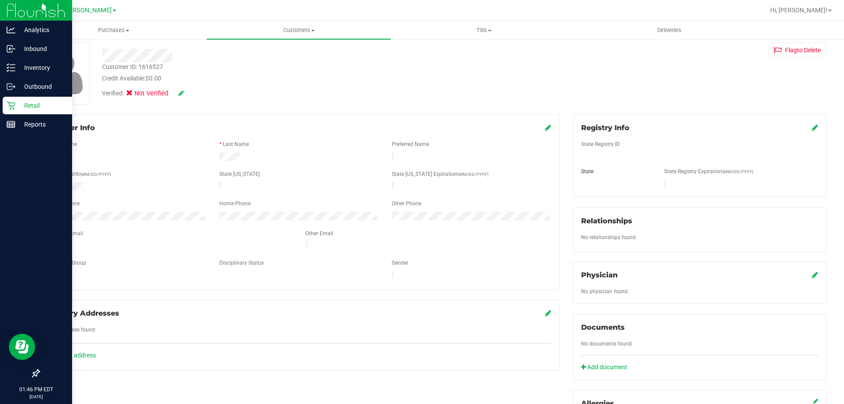
click at [35, 108] on p "Retail" at bounding box center [41, 105] width 53 height 11
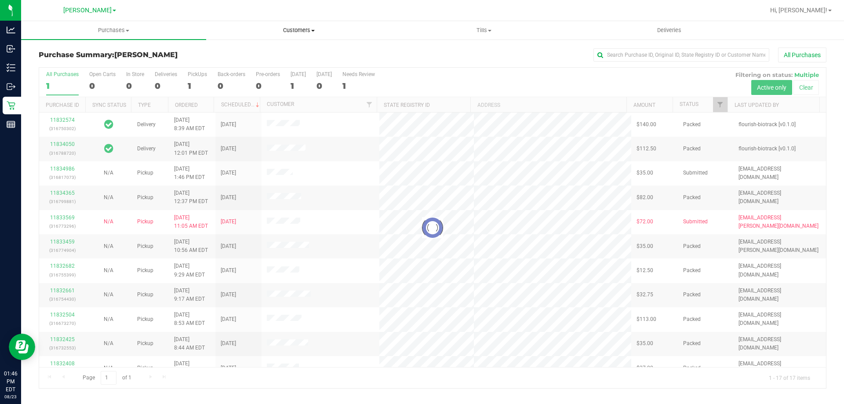
click at [310, 30] on span "Customers" at bounding box center [299, 30] width 184 height 8
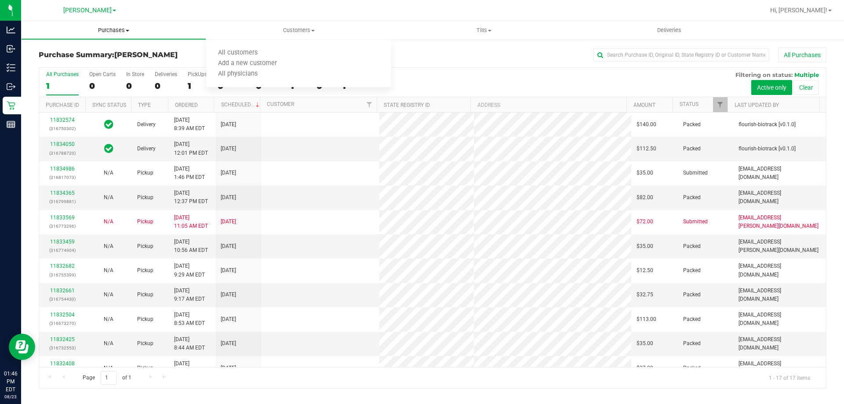
click at [121, 34] on span "Purchases" at bounding box center [114, 30] width 184 height 8
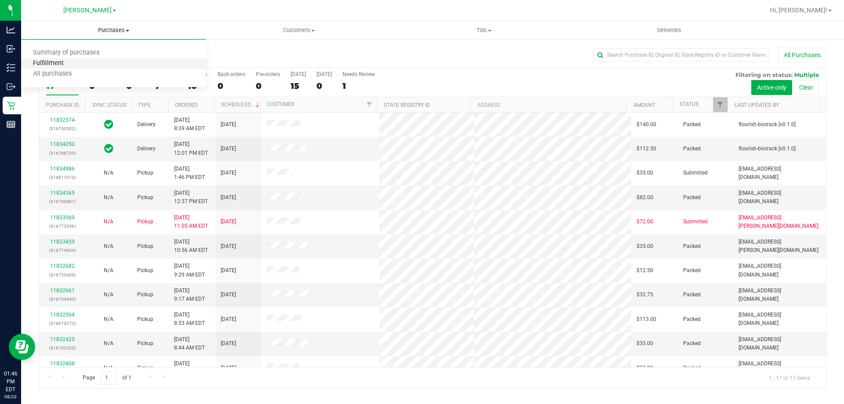
click at [73, 60] on span "Fulfillment" at bounding box center [48, 63] width 55 height 7
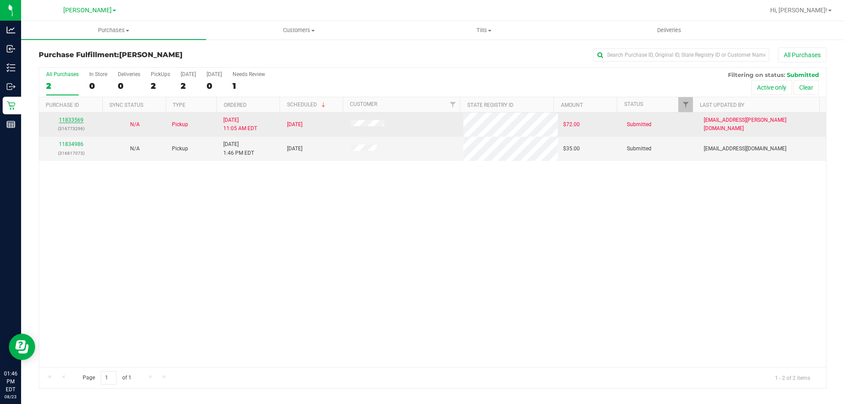
click at [73, 117] on link "11833569" at bounding box center [71, 120] width 25 height 6
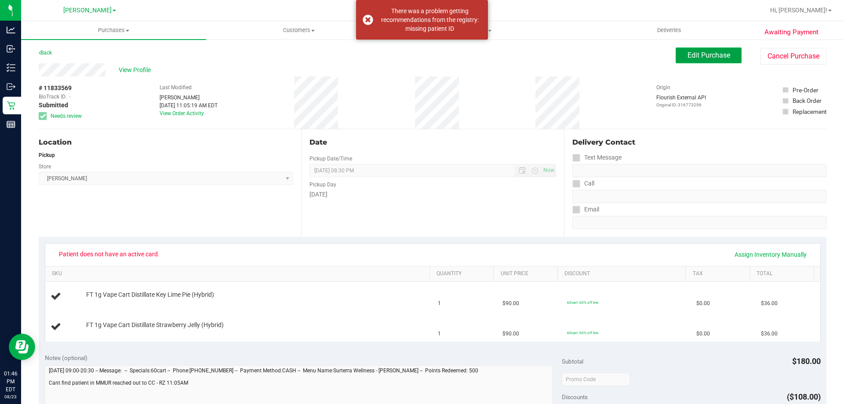
click at [694, 56] on span "Edit Purchase" at bounding box center [709, 55] width 43 height 8
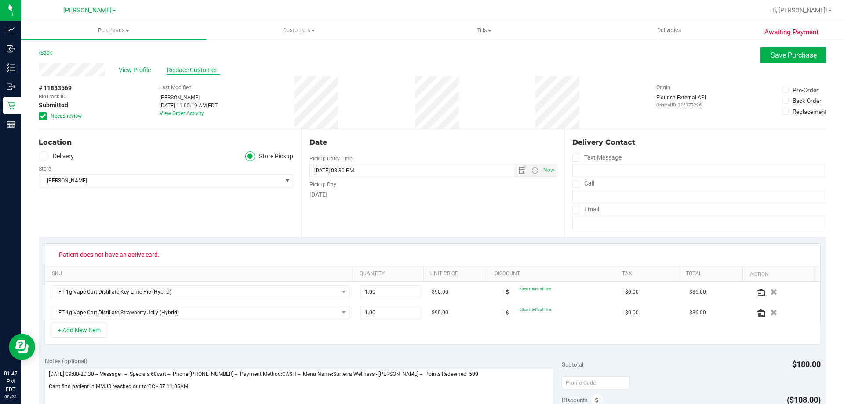
click at [197, 68] on span "Replace Customer" at bounding box center [193, 70] width 53 height 9
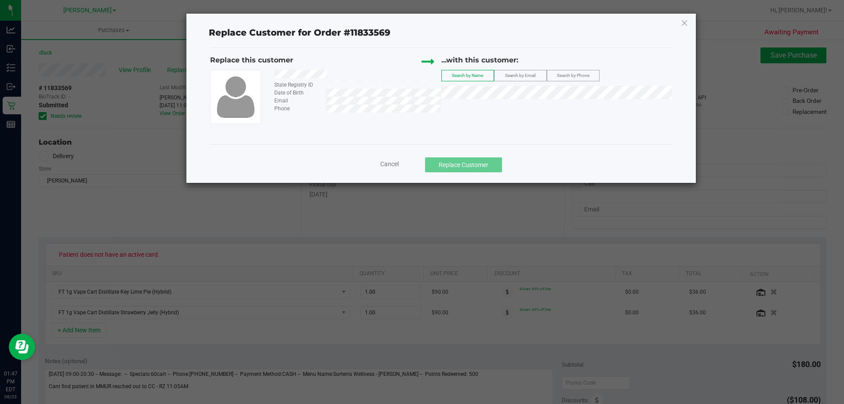
click at [584, 73] on span "Search by Phone" at bounding box center [573, 75] width 33 height 5
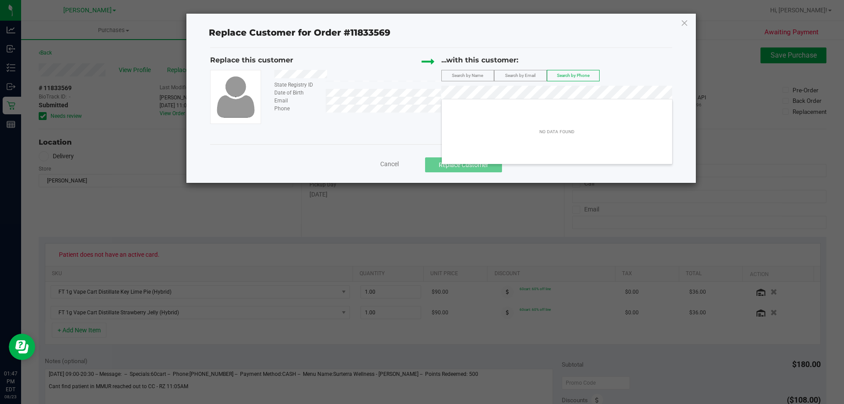
click at [412, 117] on div "State Registry ID Date of Birth Email Phone" at bounding box center [325, 97] width 231 height 54
click at [687, 132] on div "Replace Customer for Order #11833569 Replace this customer State Registry ID Da…" at bounding box center [441, 98] width 510 height 169
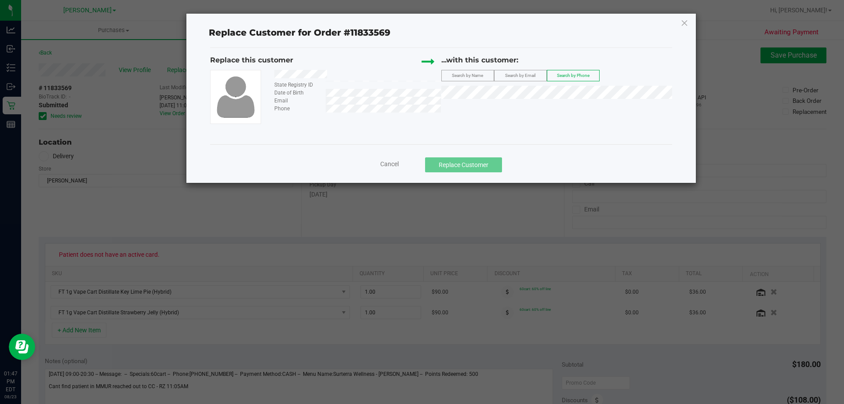
click at [314, 97] on div "Email" at bounding box center [354, 101] width 173 height 8
click at [538, 72] on label "Search by Email" at bounding box center [521, 75] width 52 height 11
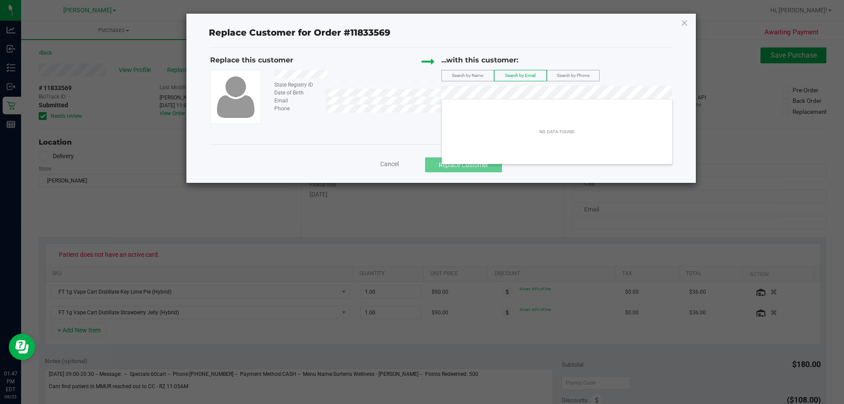
click at [678, 124] on div "Replace Customer for Order #11833569 Replace this customer State Registry ID Da…" at bounding box center [441, 98] width 510 height 169
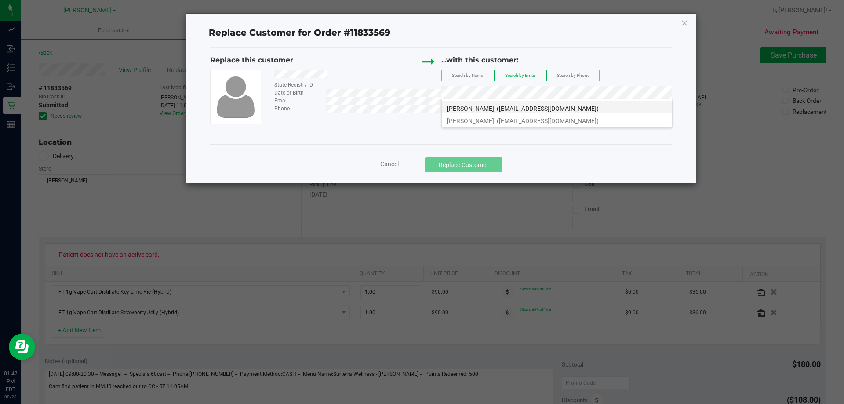
click at [566, 112] on span "([EMAIL_ADDRESS][DOMAIN_NAME])" at bounding box center [548, 108] width 102 height 7
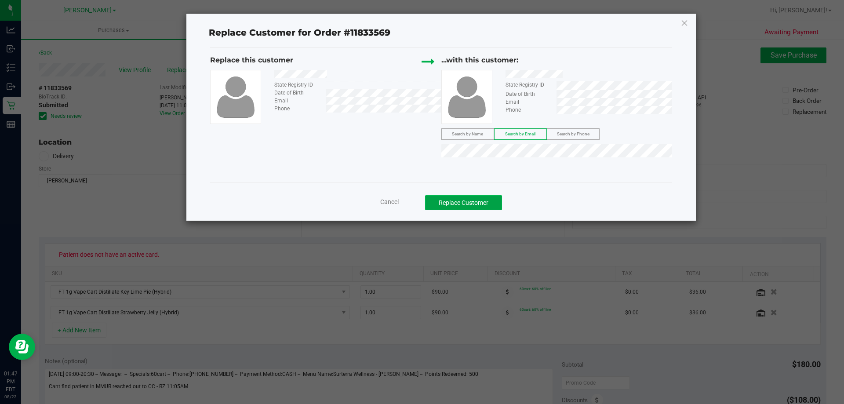
click at [477, 199] on button "Replace Customer" at bounding box center [463, 202] width 77 height 15
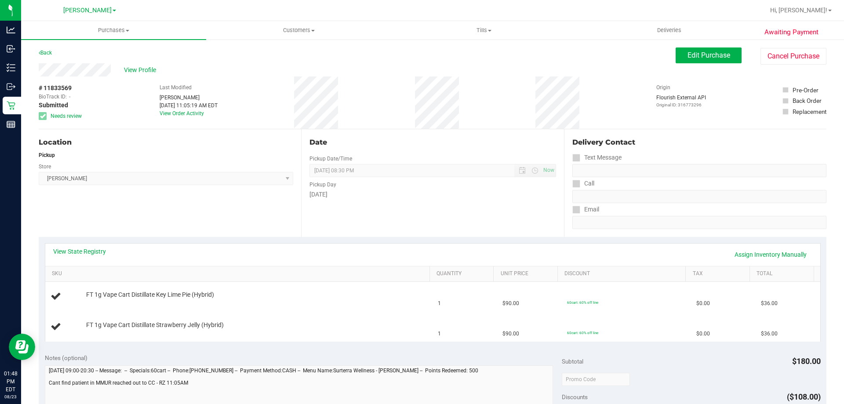
click at [691, 64] on div "Edit Purchase Cancel Purchase" at bounding box center [751, 56] width 151 height 17
click at [696, 55] on span "Edit Purchase" at bounding box center [709, 55] width 43 height 8
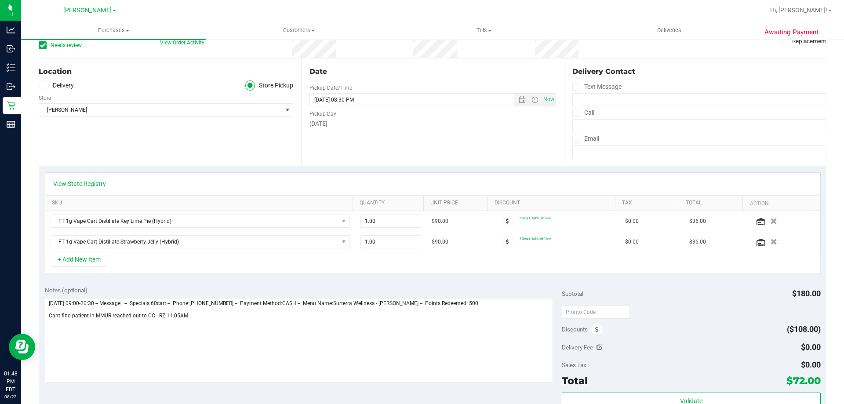
scroll to position [132, 0]
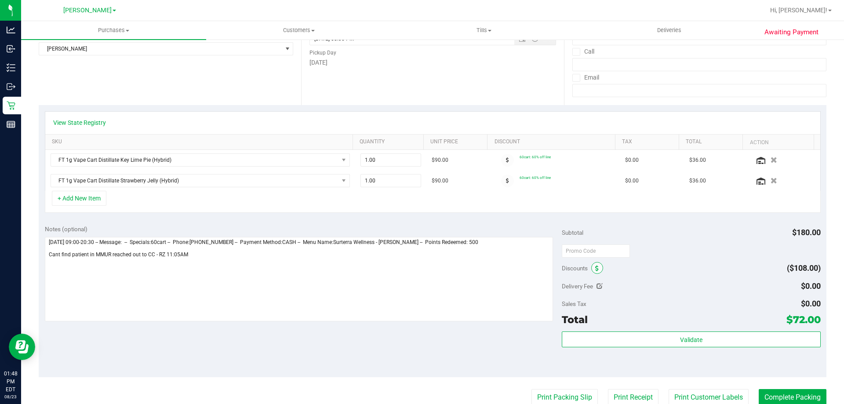
click at [596, 269] on span at bounding box center [598, 268] width 12 height 12
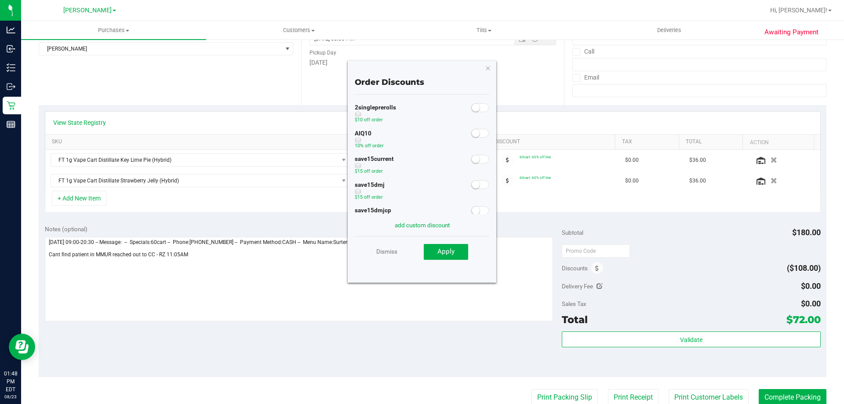
click at [475, 134] on span at bounding box center [480, 133] width 18 height 9
click at [450, 255] on span "Apply" at bounding box center [446, 252] width 17 height 8
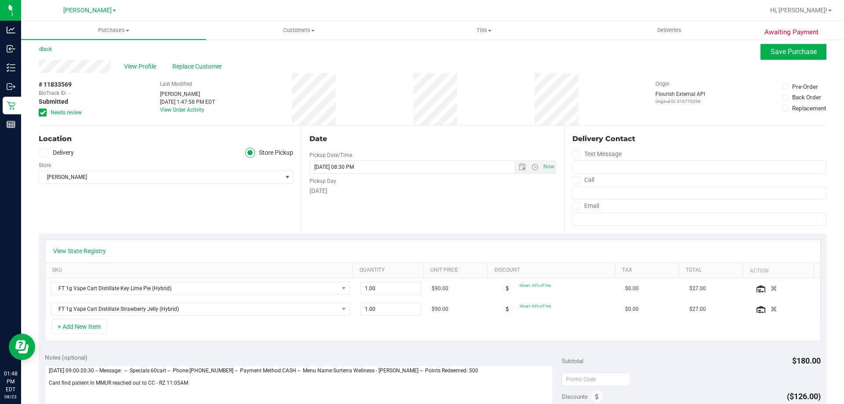
scroll to position [0, 0]
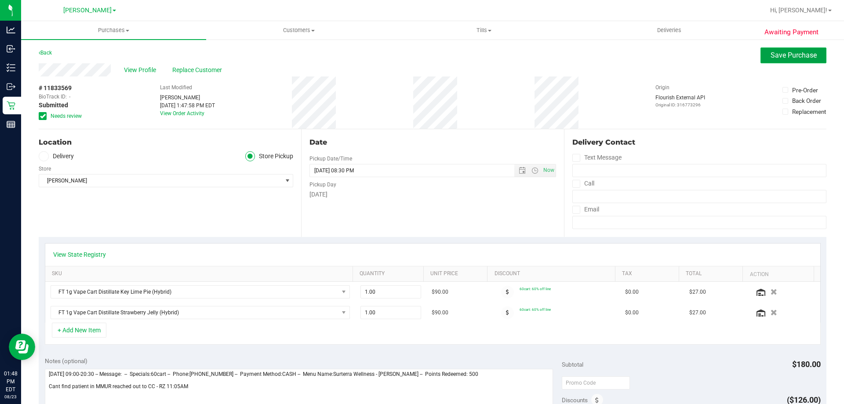
click at [786, 61] on button "Save Purchase" at bounding box center [794, 56] width 66 height 16
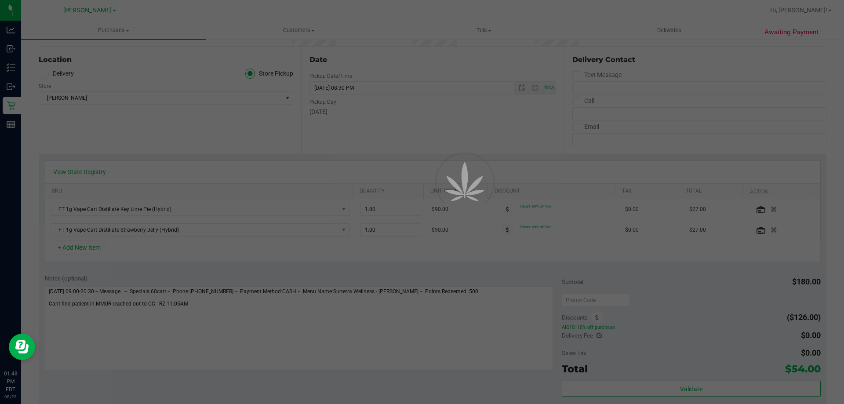
scroll to position [88, 0]
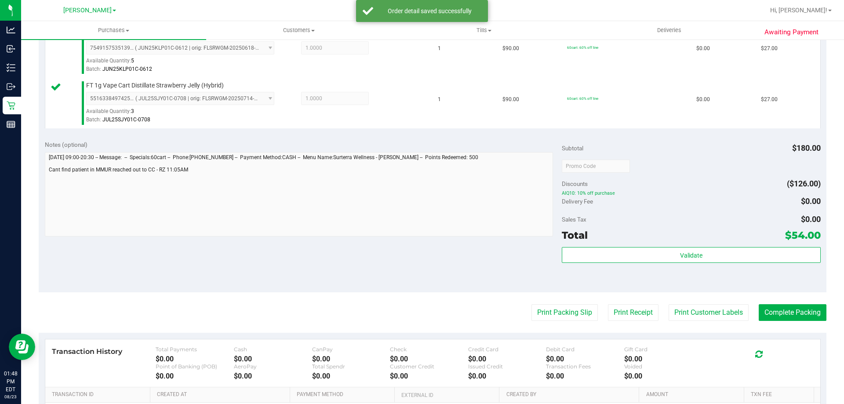
scroll to position [278, 0]
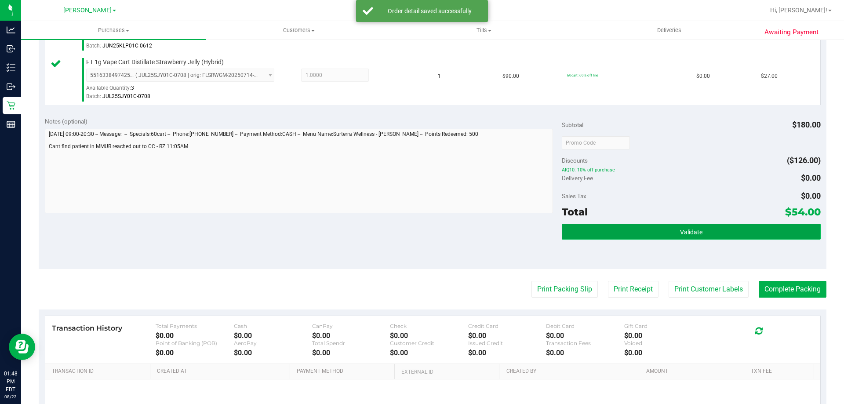
click at [697, 230] on span "Validate" at bounding box center [691, 232] width 22 height 7
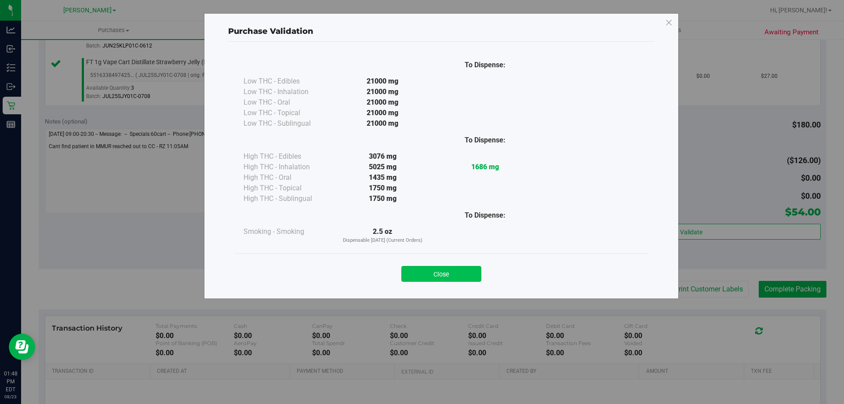
click at [446, 269] on button "Close" at bounding box center [442, 274] width 80 height 16
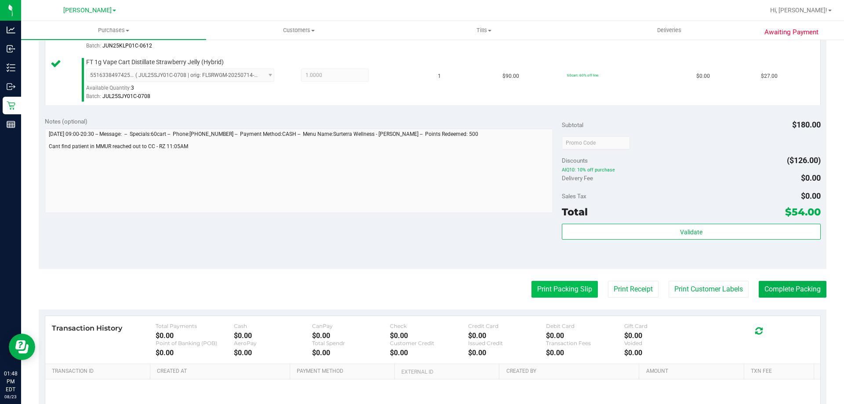
click at [532, 291] on button "Print Packing Slip" at bounding box center [565, 289] width 66 height 17
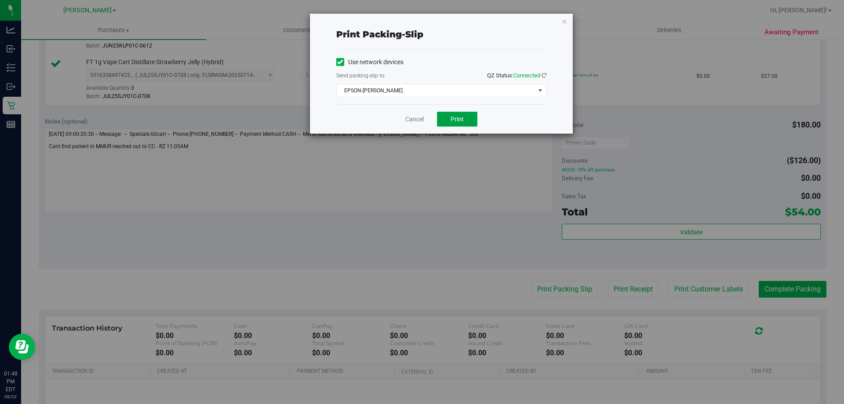
click at [461, 116] on span "Print" at bounding box center [457, 119] width 13 height 7
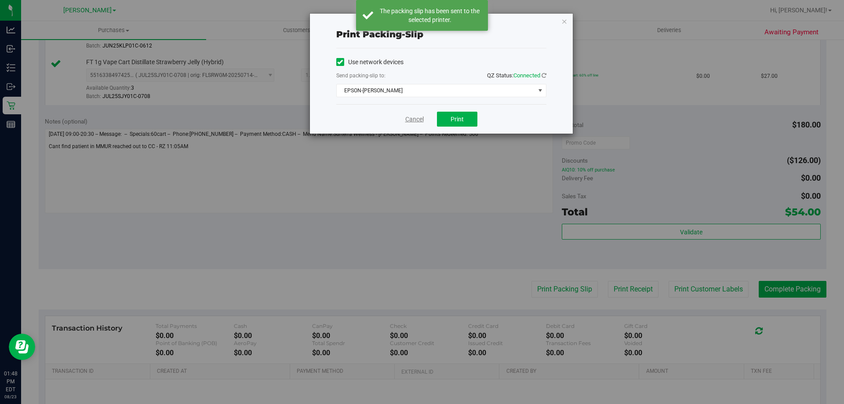
click at [410, 119] on link "Cancel" at bounding box center [415, 119] width 18 height 9
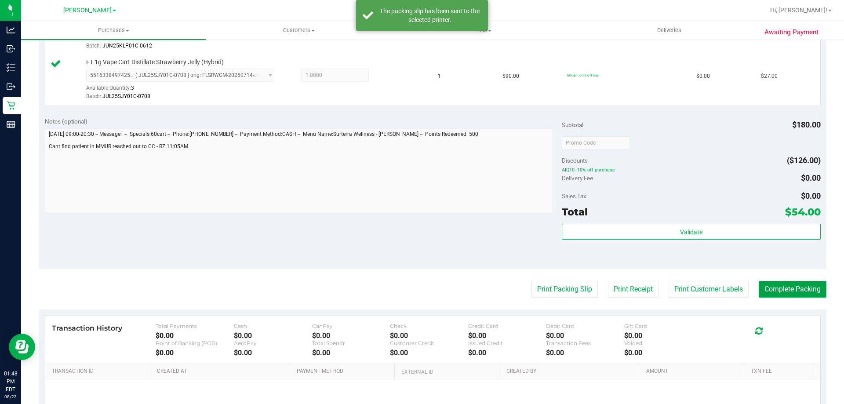
click at [804, 281] on button "Complete Packing" at bounding box center [793, 289] width 68 height 17
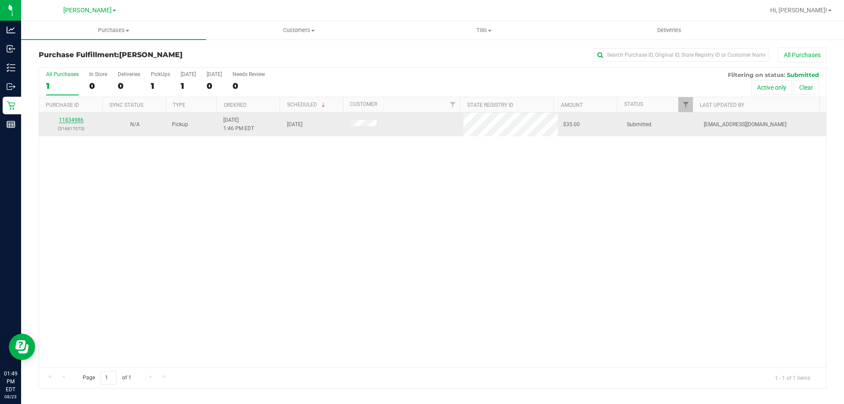
click at [68, 119] on link "11834986" at bounding box center [71, 120] width 25 height 6
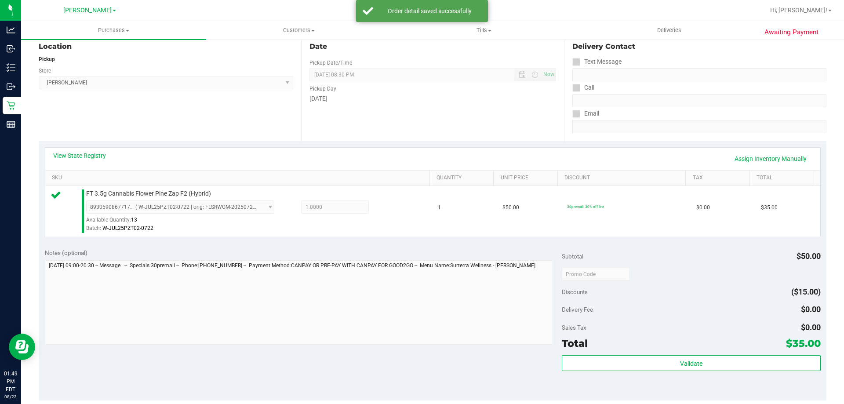
scroll to position [308, 0]
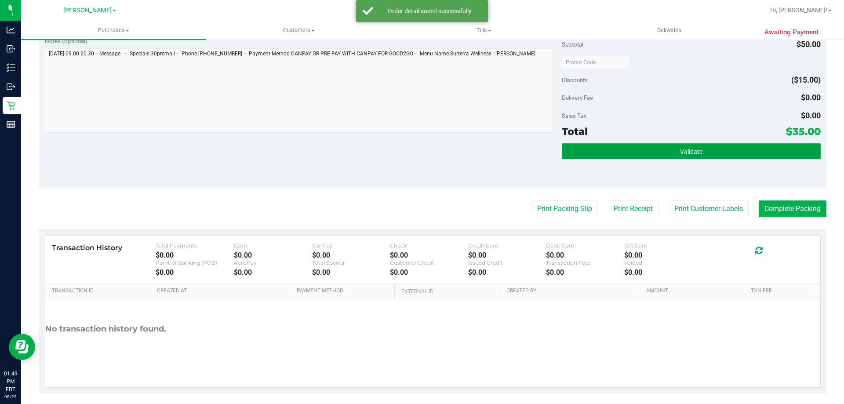
click at [741, 150] on button "Validate" at bounding box center [691, 151] width 259 height 16
